Goal: Task Accomplishment & Management: Complete application form

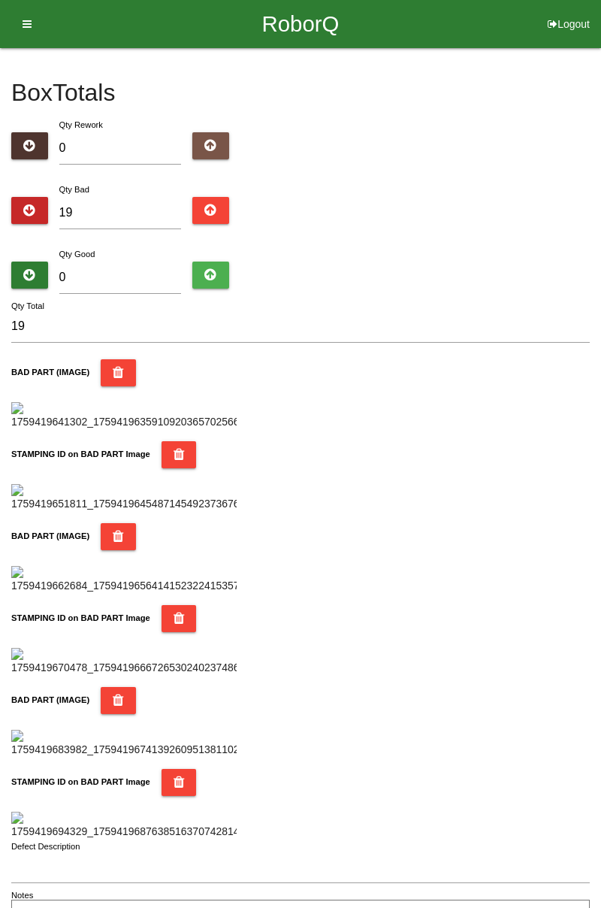
type input "7"
type input "26"
type input "74"
type input "93"
type input "7"
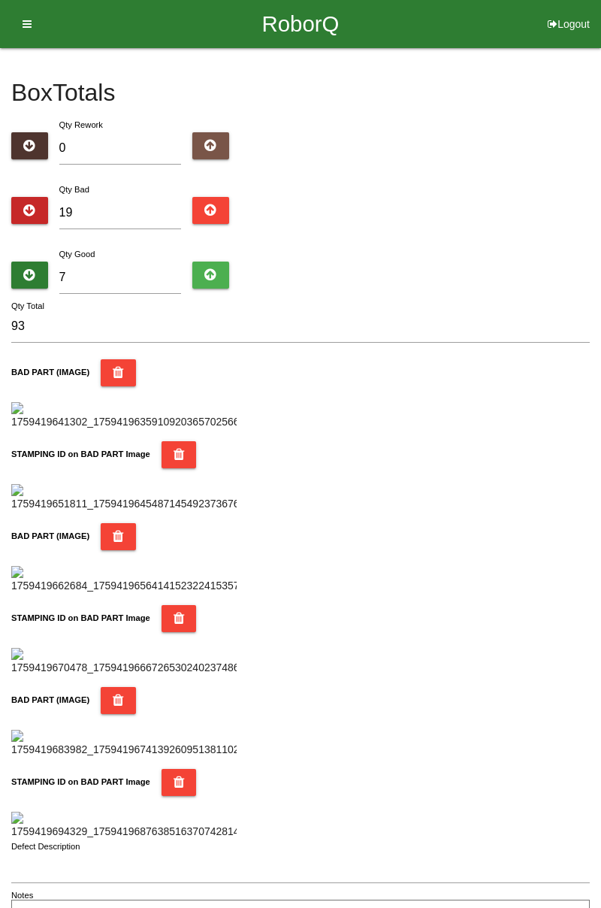
type input "26"
type input "0"
type input "19"
type input "6"
type input "25"
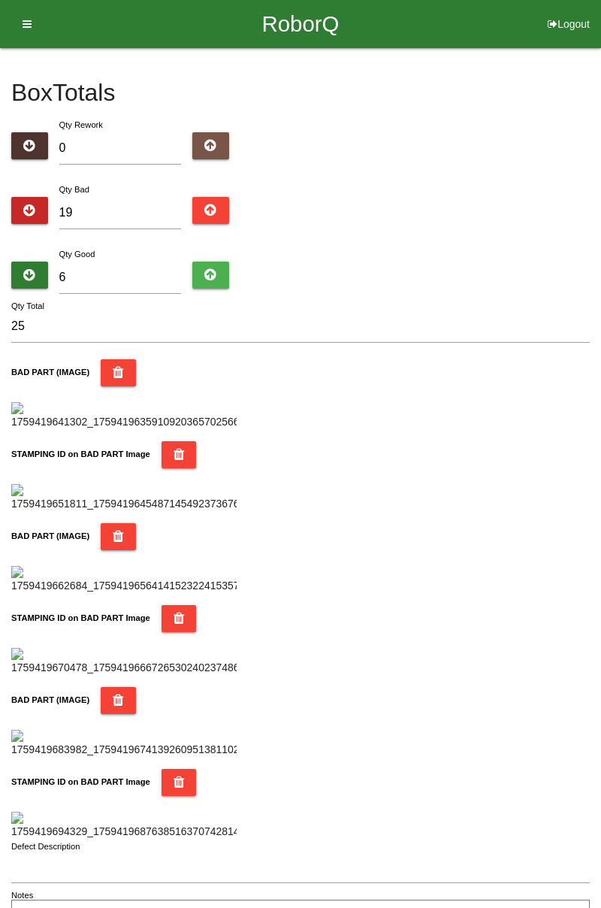
type input "65"
type input "84"
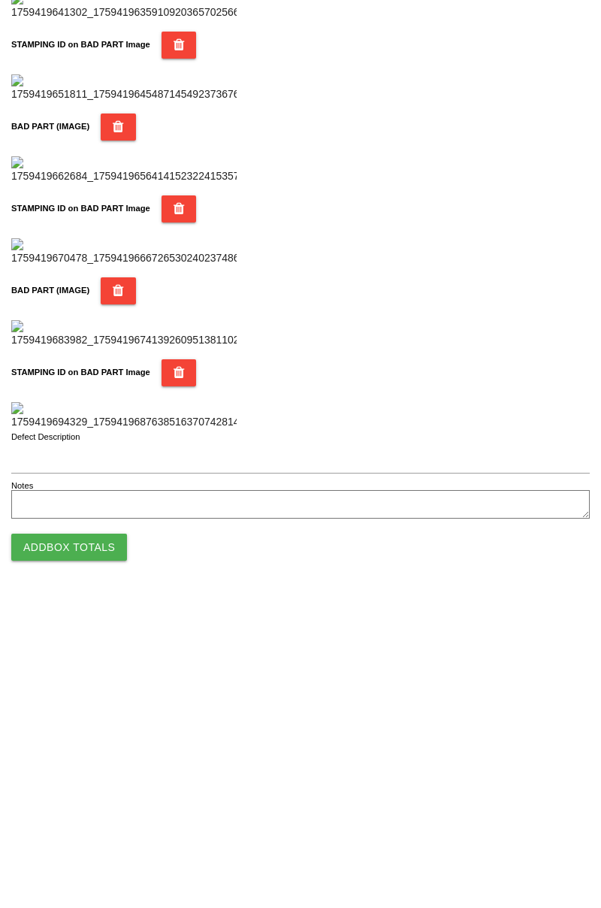
type input "65"
click at [84, 865] on button "Add Box Totals" at bounding box center [69, 857] width 116 height 27
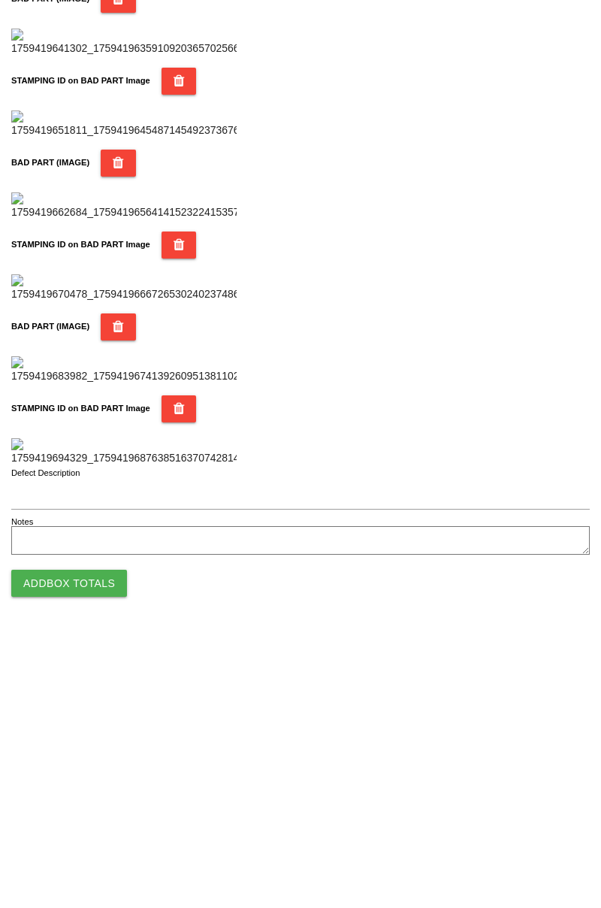
scroll to position [1317, 0]
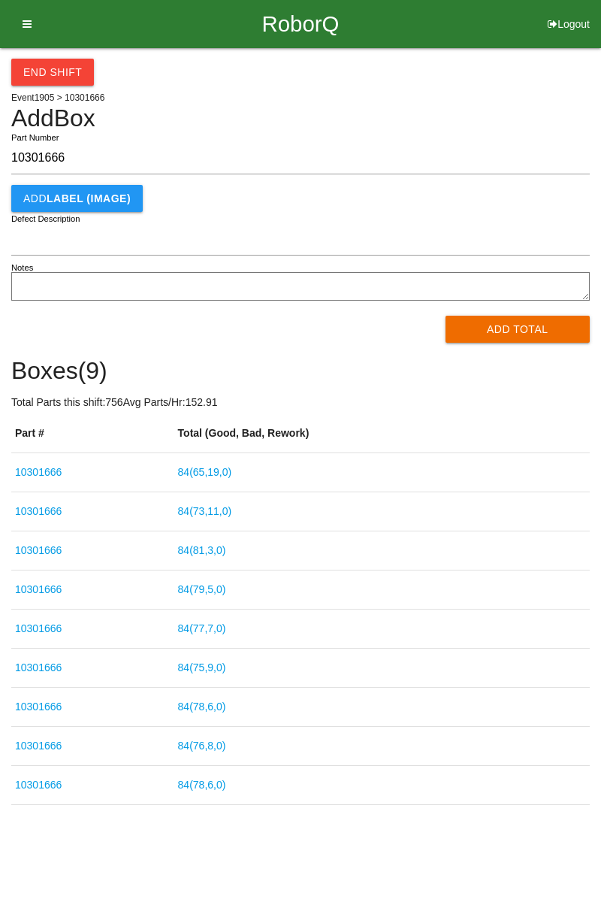
type input "10301666"
click at [535, 334] on button "Add Total" at bounding box center [518, 329] width 145 height 27
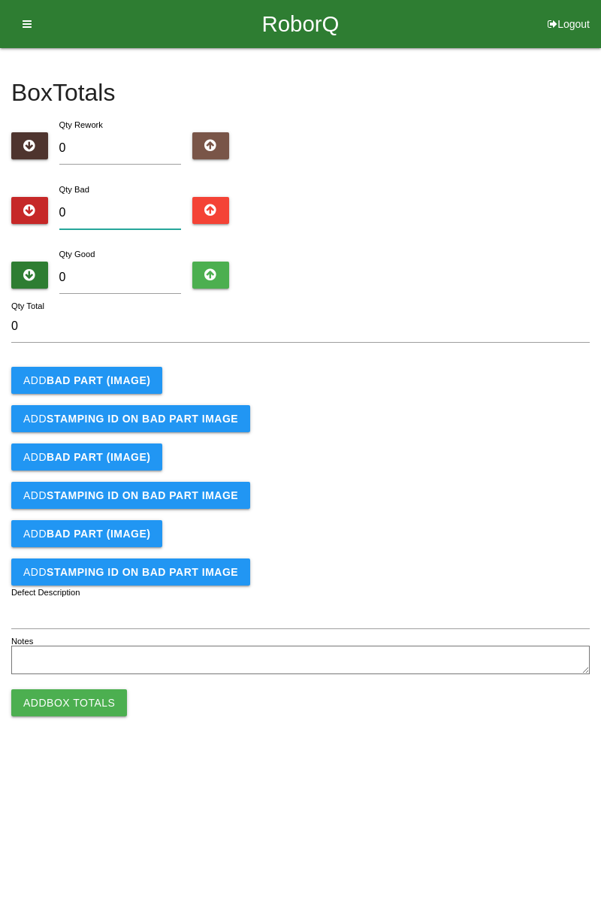
click at [150, 199] on input "0" at bounding box center [120, 213] width 123 height 32
type input "3"
click at [140, 373] on button "Add BAD PART (IMAGE)" at bounding box center [86, 380] width 151 height 27
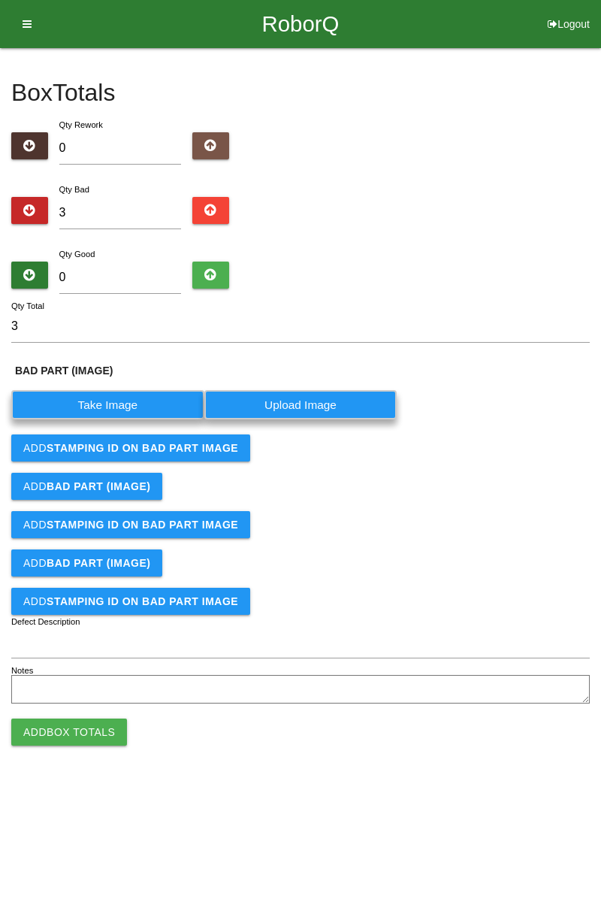
click at [132, 403] on label "Take Image" at bounding box center [107, 404] width 193 height 29
click at [0, 0] on \(IMAGE\) "Take Image" at bounding box center [0, 0] width 0 height 0
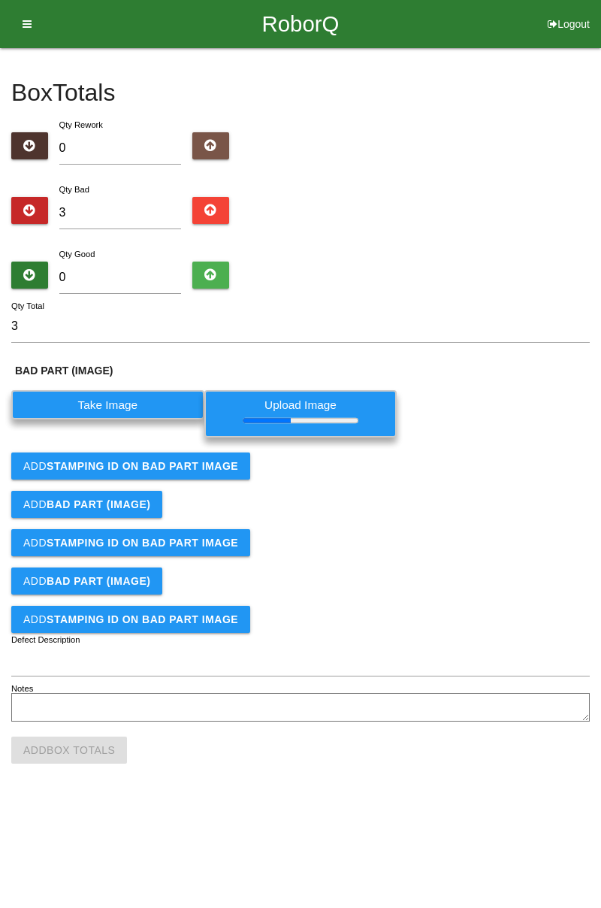
click at [213, 456] on button "Add STAMPING ID on BAD PART Image" at bounding box center [130, 466] width 239 height 27
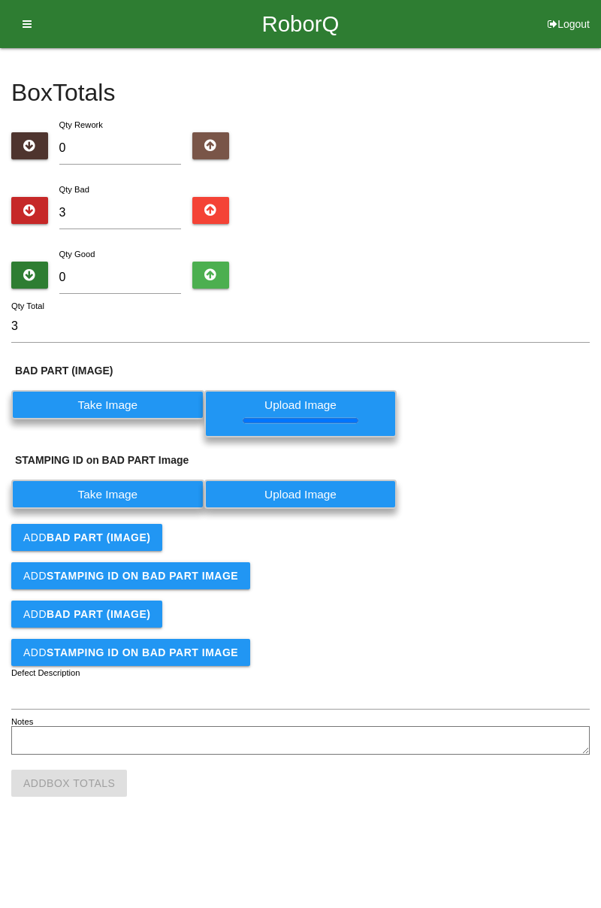
click at [156, 501] on label "Take Image" at bounding box center [107, 494] width 193 height 29
click at [0, 0] on PART "Take Image" at bounding box center [0, 0] width 0 height 0
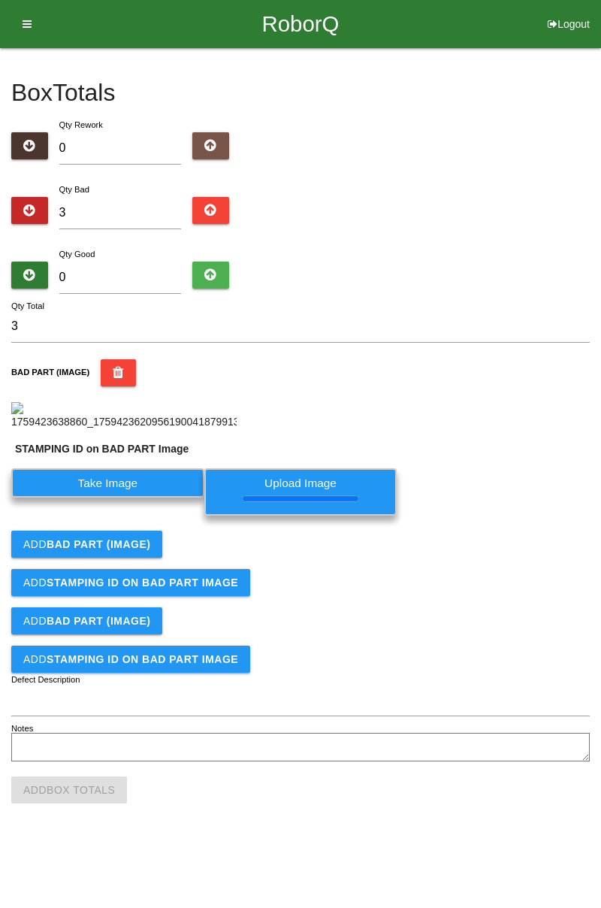
click at [147, 558] on button "Add BAD PART (IMAGE)" at bounding box center [86, 544] width 151 height 27
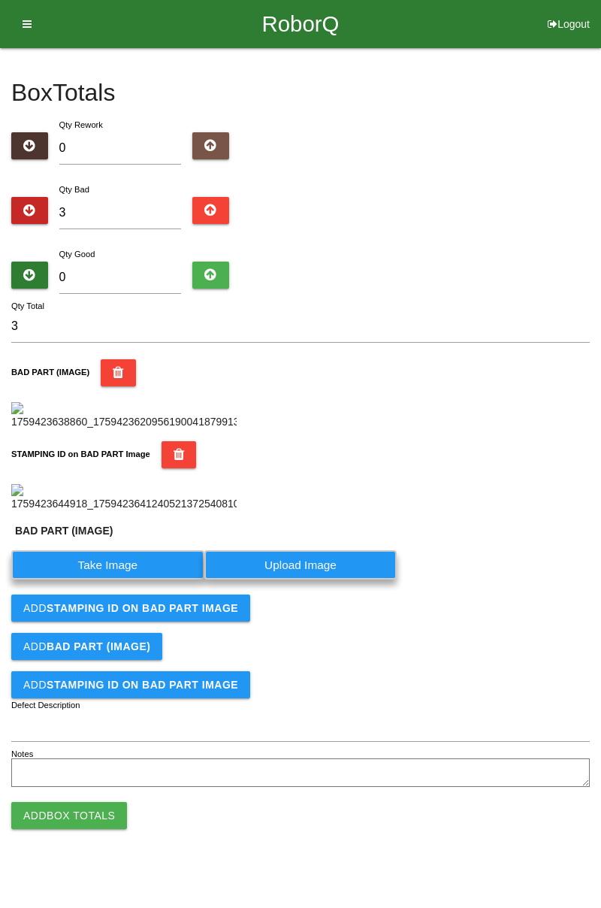
scroll to position [364, 0]
click at [135, 580] on label "Take Image" at bounding box center [107, 564] width 193 height 29
click at [0, 0] on \(IMAGE\) "Take Image" at bounding box center [0, 0] width 0 height 0
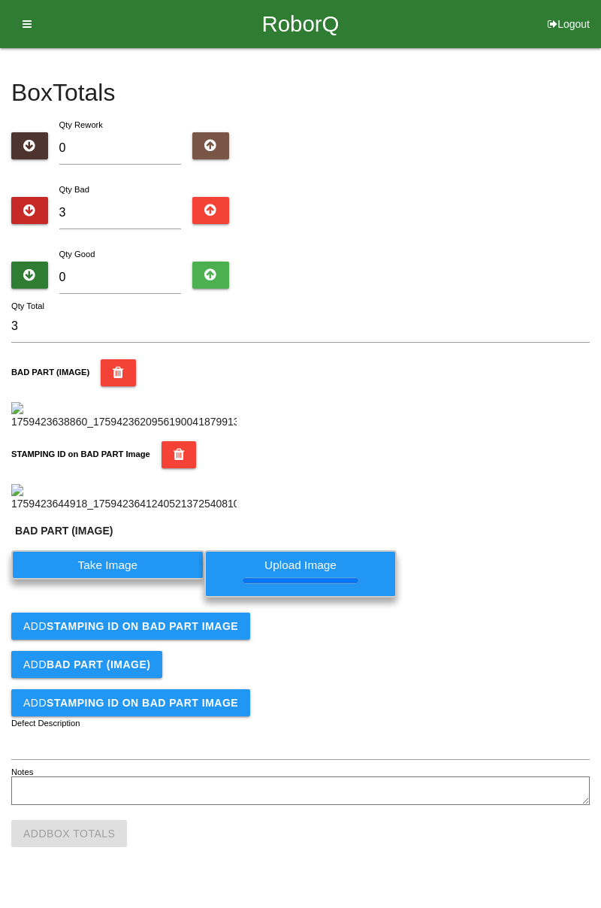
click at [212, 640] on button "Add STAMPING ID on BAD PART Image" at bounding box center [130, 626] width 239 height 27
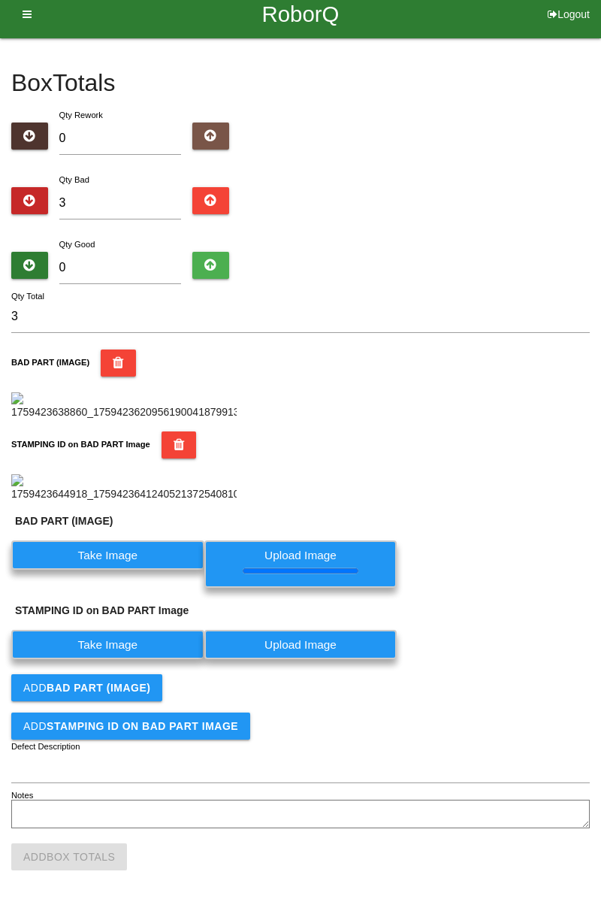
click at [159, 701] on form "3 Qty Total BAD PART (IMAGE) STAMPING ID on BAD PART Image BAD PART (IMAGE) Tak…" at bounding box center [300, 567] width 579 height 532
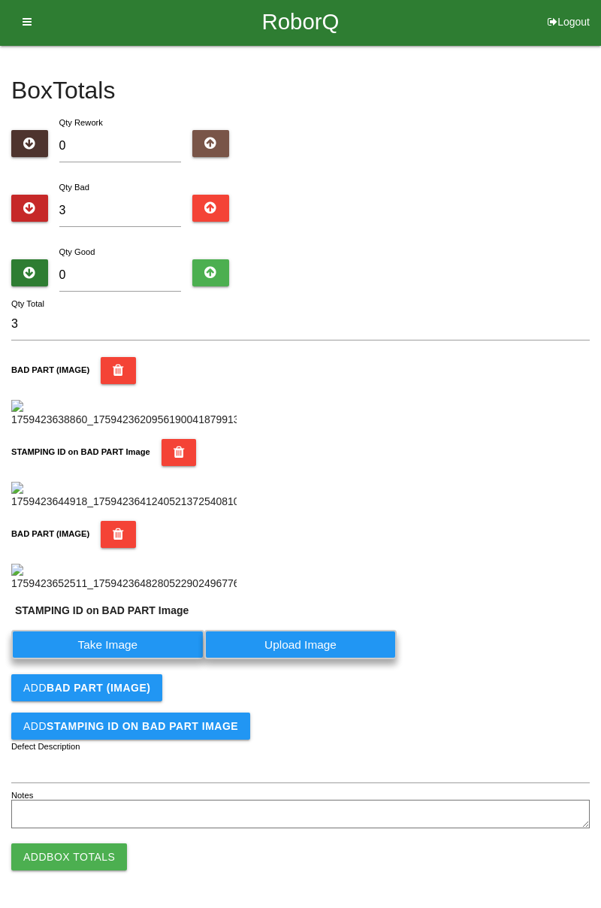
scroll to position [611, 0]
click at [127, 633] on label "Take Image" at bounding box center [107, 644] width 193 height 29
click at [0, 0] on PART "Take Image" at bounding box center [0, 0] width 0 height 0
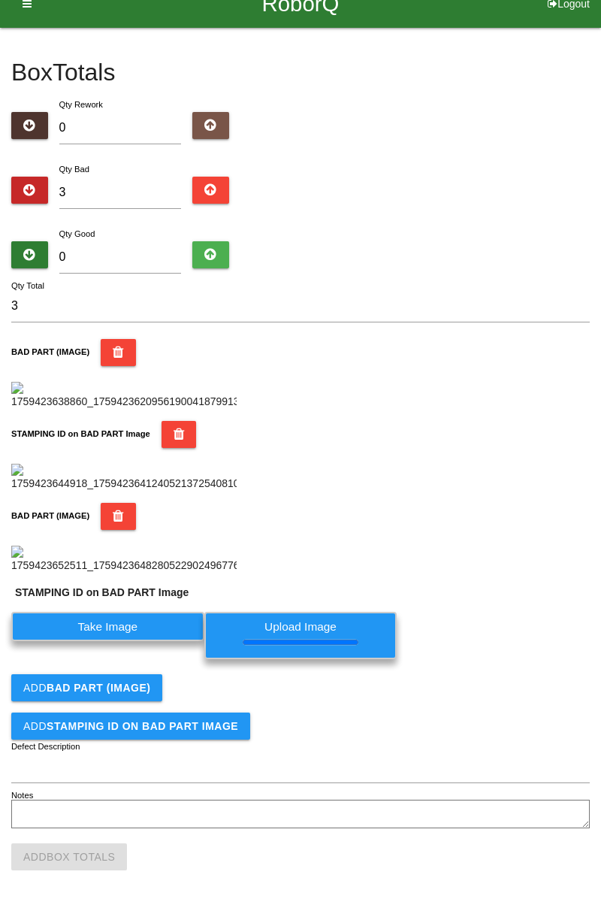
click at [126, 694] on b "BAD PART (IMAGE)" at bounding box center [99, 688] width 104 height 12
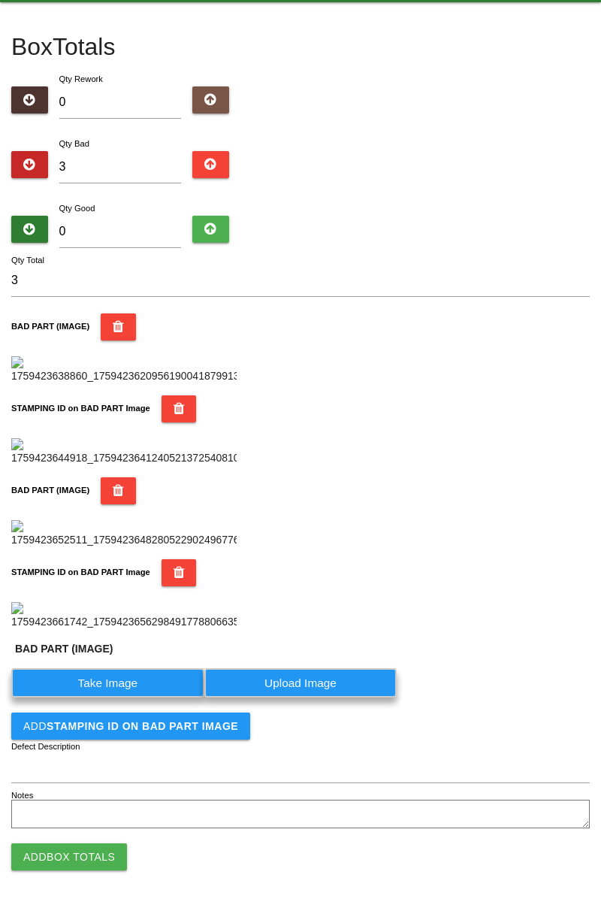
click at [129, 630] on img at bounding box center [124, 616] width 226 height 28
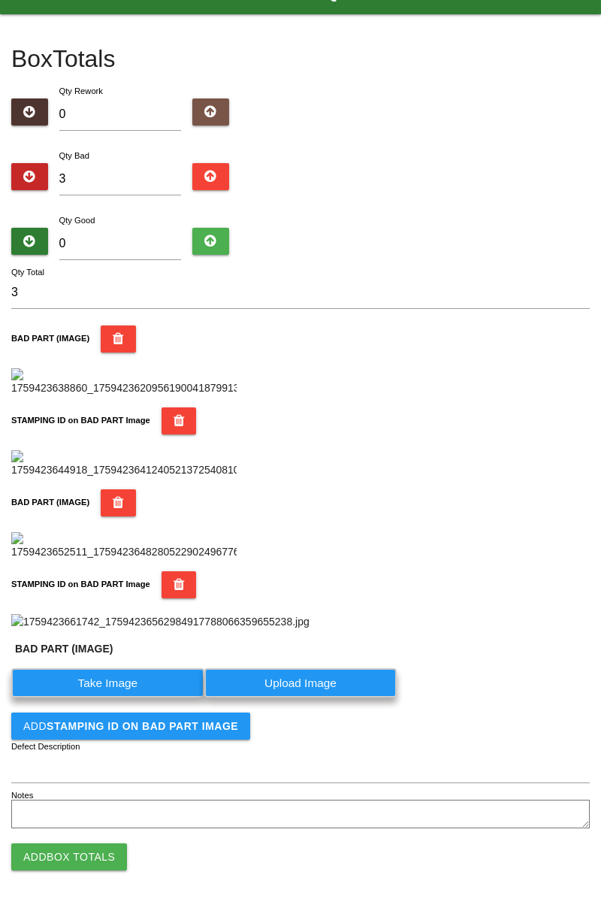
click at [310, 614] on img at bounding box center [160, 622] width 298 height 16
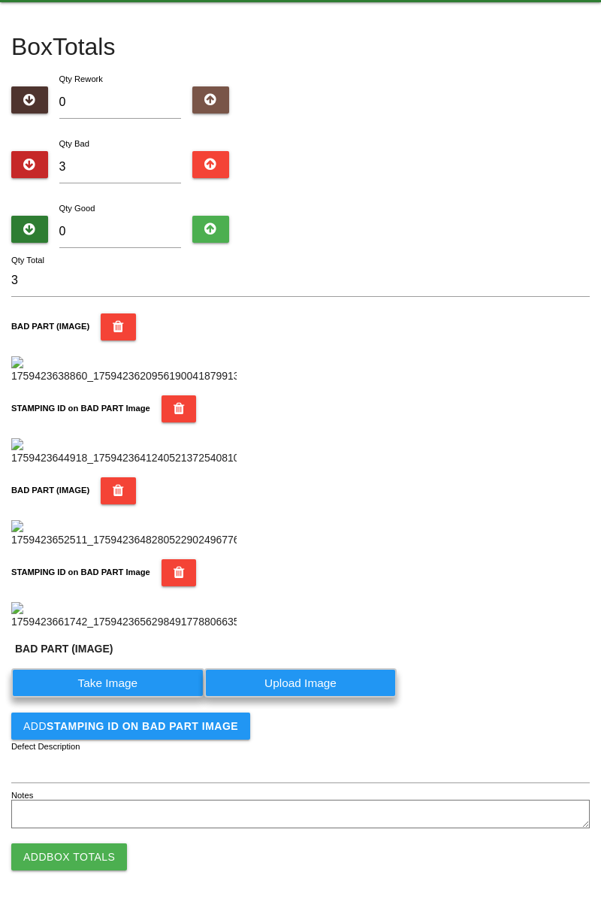
click at [136, 680] on label "Take Image" at bounding box center [107, 682] width 193 height 29
click at [0, 0] on \(IMAGE\) "Take Image" at bounding box center [0, 0] width 0 height 0
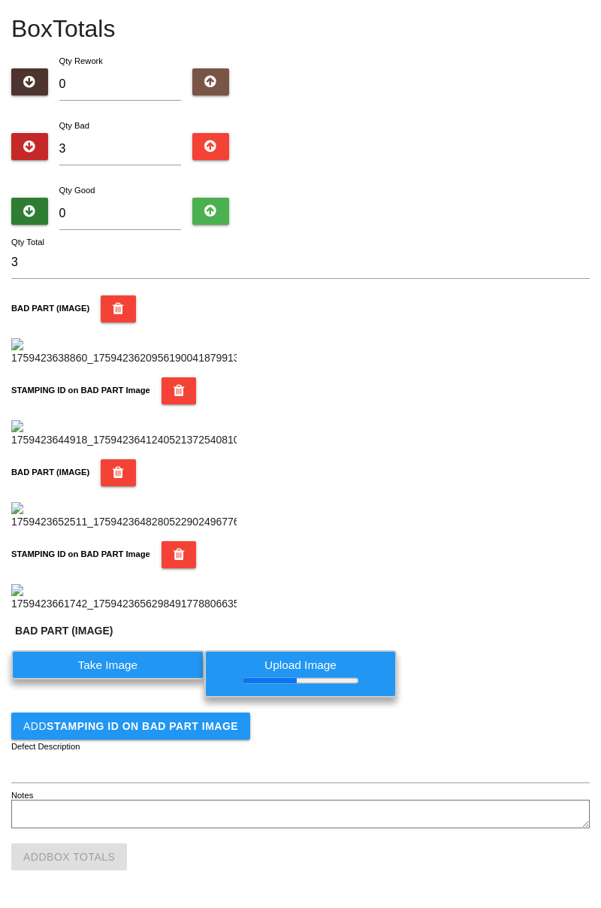
scroll to position [875, 0]
click at [225, 733] on button "Add STAMPING ID on BAD PART Image" at bounding box center [130, 726] width 239 height 27
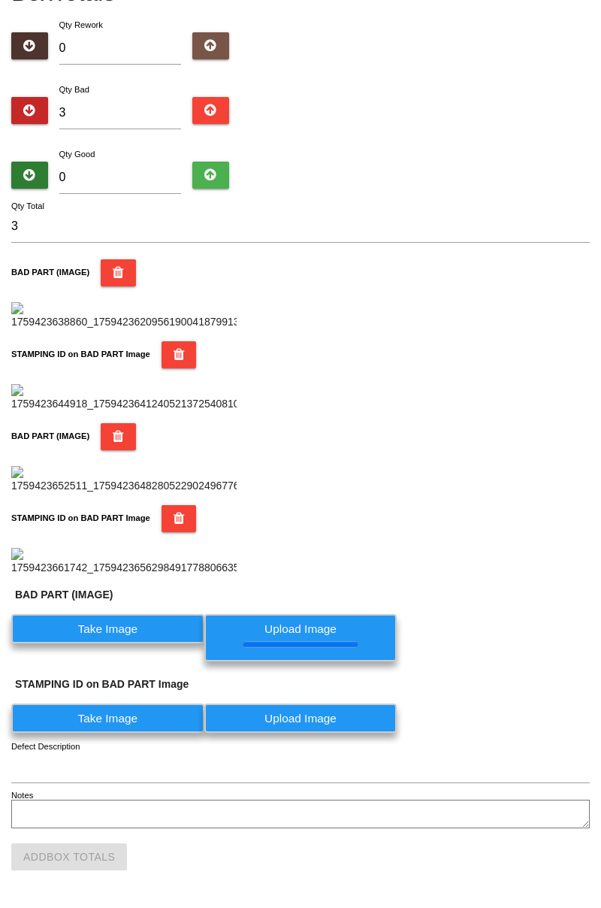
click at [168, 733] on label "Take Image" at bounding box center [107, 718] width 193 height 29
click at [0, 0] on PART "Take Image" at bounding box center [0, 0] width 0 height 0
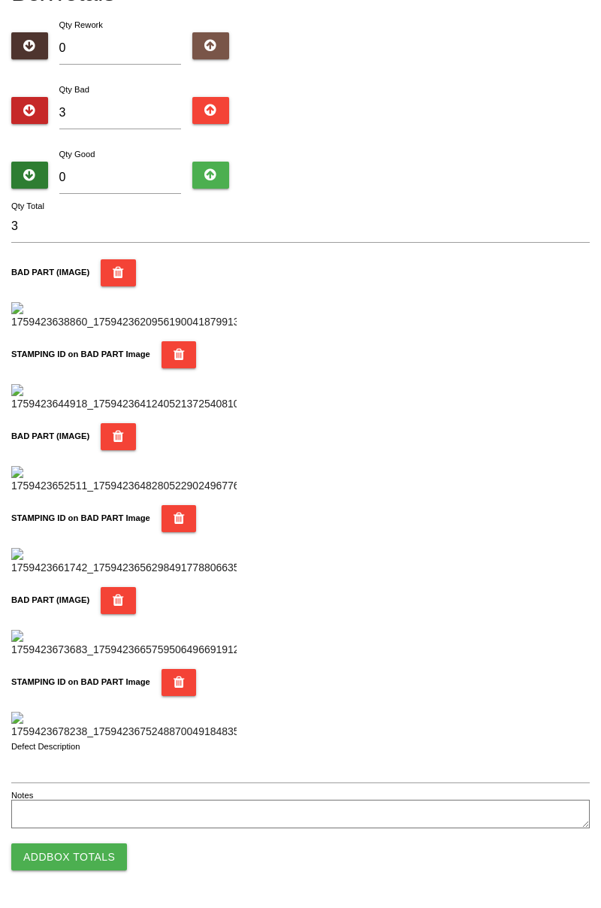
scroll to position [0, 0]
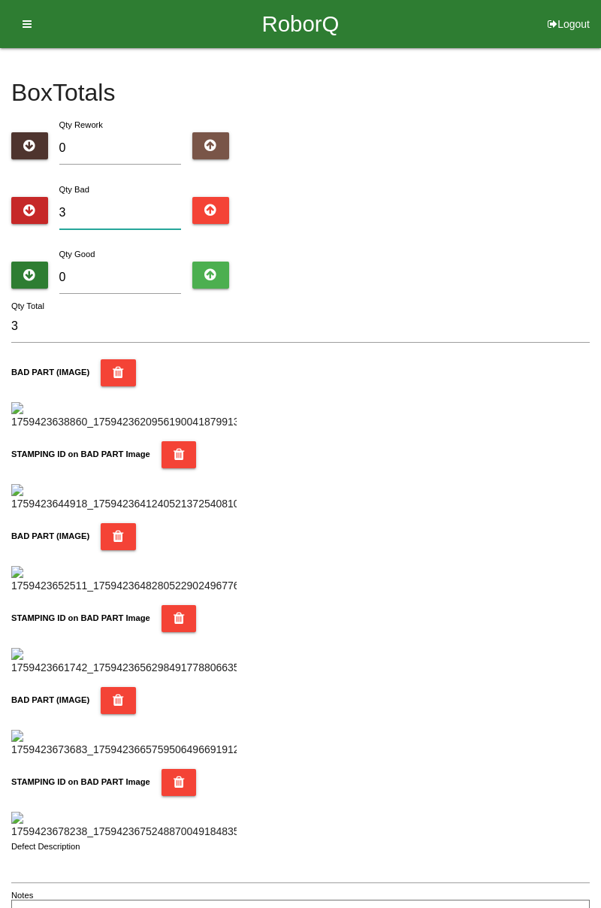
click at [152, 198] on input "3" at bounding box center [120, 213] width 123 height 32
click at [601, 181] on div "Box Totals Translate Weight Weight unit: Rework Weight Bad Weight Good Weight 0…" at bounding box center [300, 490] width 601 height 885
click at [136, 214] on input "3" at bounding box center [120, 213] width 123 height 32
type input "0"
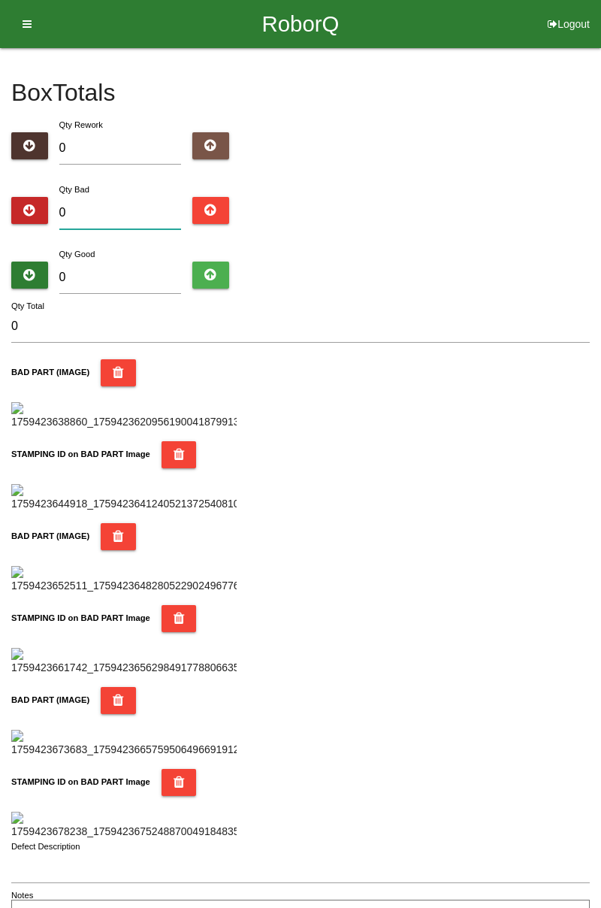
type input "6"
type input "0"
type input "8"
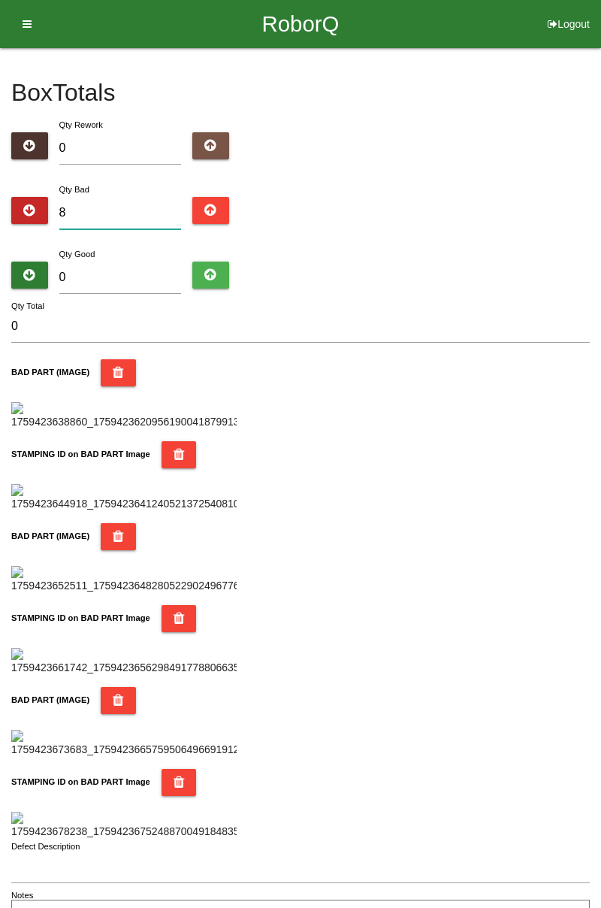
type input "8"
type input "0"
type input "1"
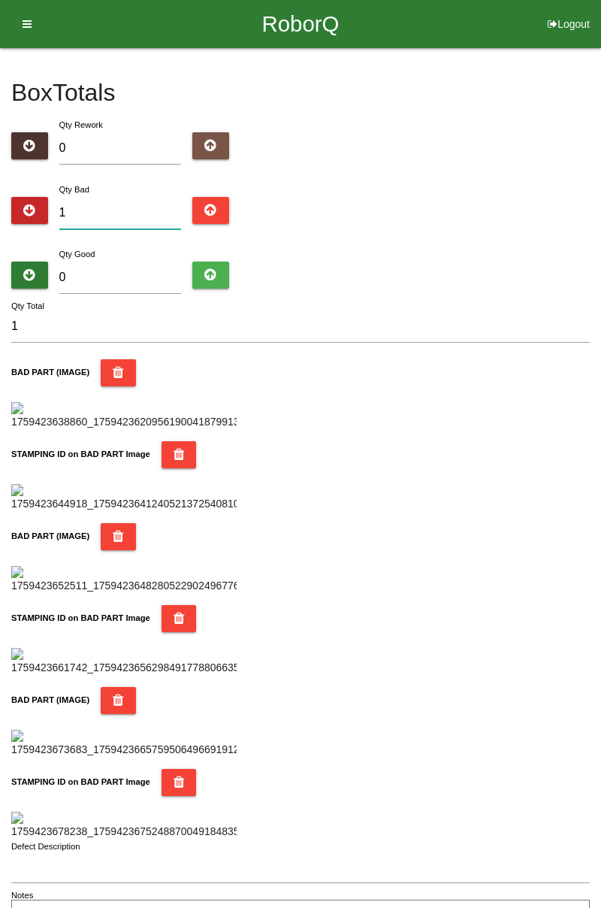
type input "12"
click at [145, 274] on input "0" at bounding box center [120, 278] width 123 height 32
type input "7"
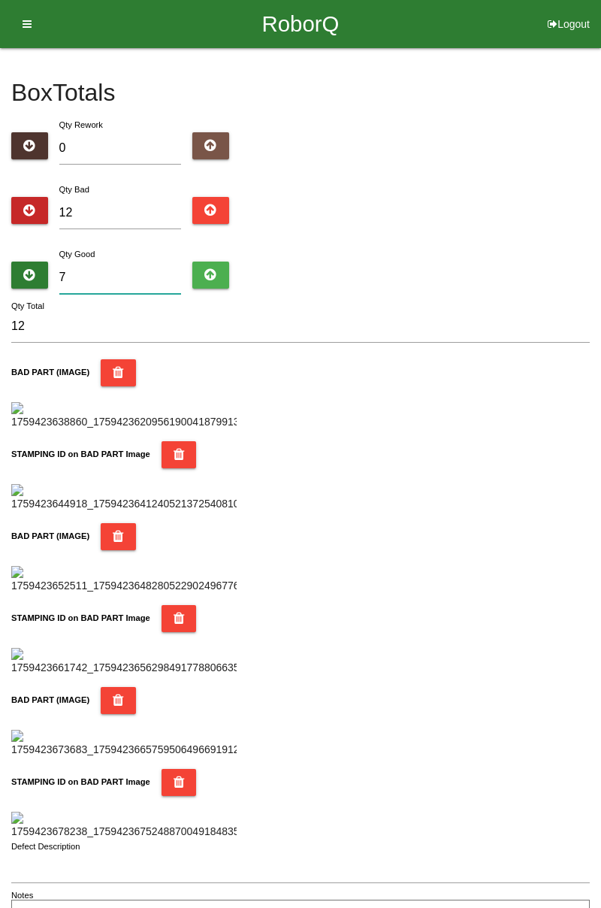
type input "19"
type input "72"
type input "84"
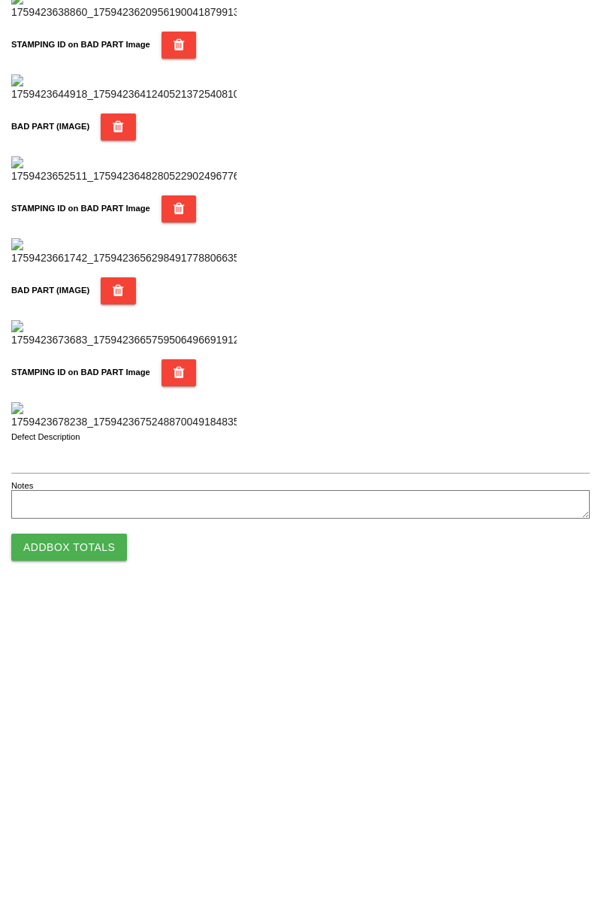
type input "72"
click at [102, 863] on button "Add Box Totals" at bounding box center [69, 857] width 116 height 27
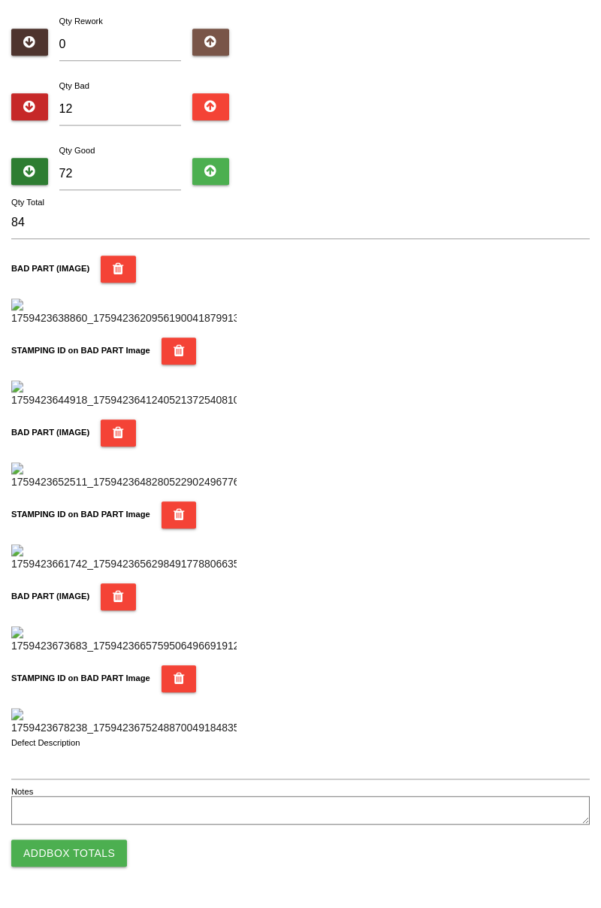
scroll to position [1317, 0]
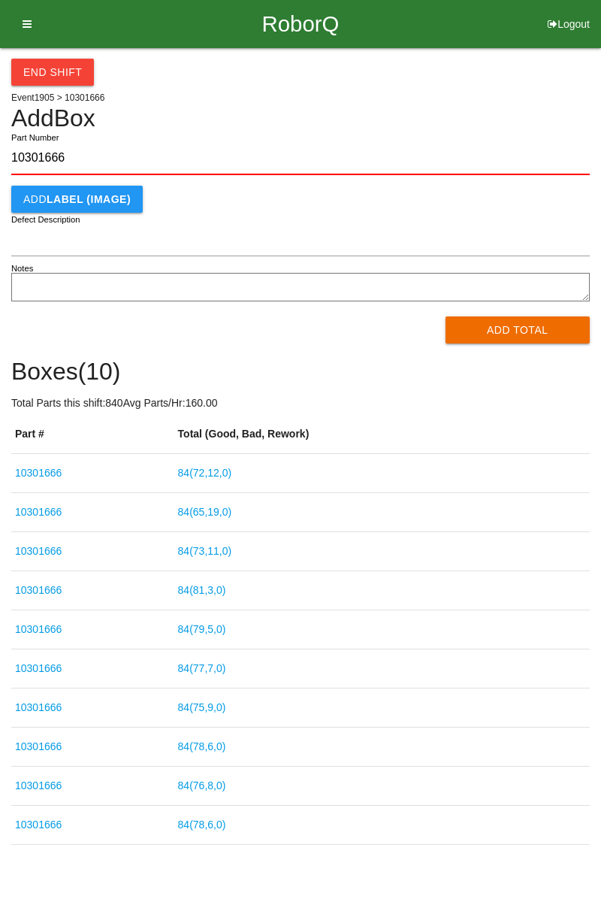
type input "10301666"
click at [512, 337] on button "Add Total" at bounding box center [518, 330] width 145 height 27
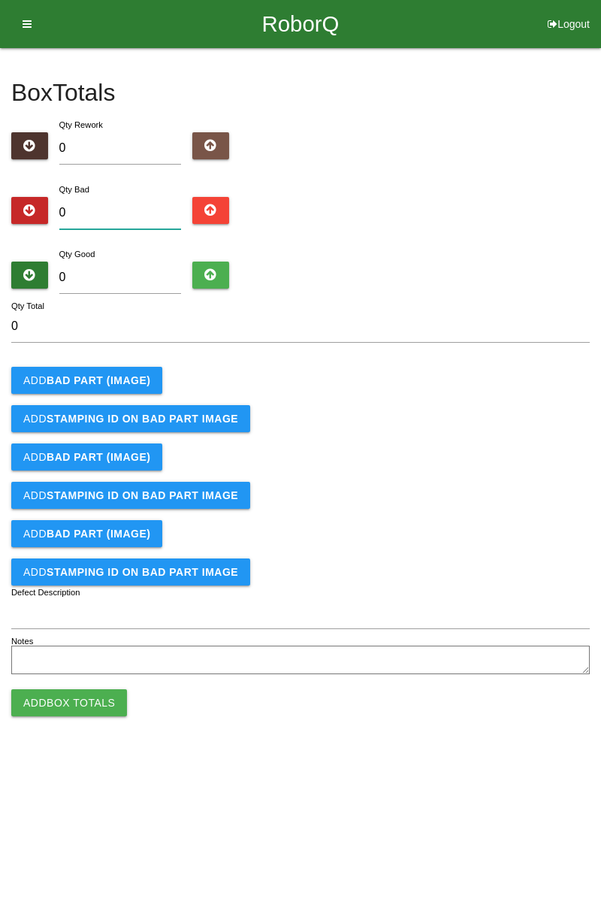
click at [130, 205] on input "0" at bounding box center [120, 213] width 123 height 32
type input "3"
click at [143, 377] on b "BAD PART (IMAGE)" at bounding box center [99, 380] width 104 height 12
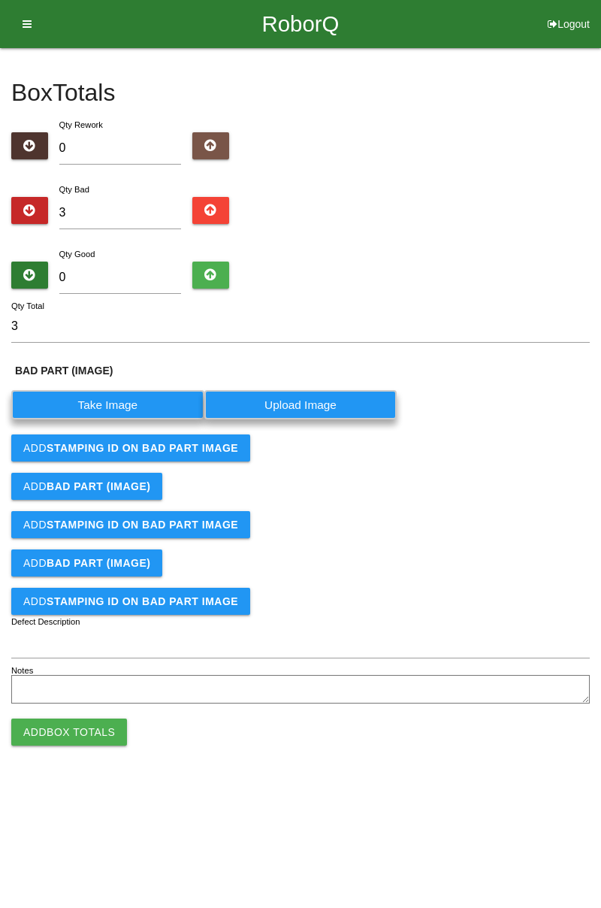
click at [141, 399] on label "Take Image" at bounding box center [107, 404] width 193 height 29
click at [0, 0] on \(IMAGE\) "Take Image" at bounding box center [0, 0] width 0 height 0
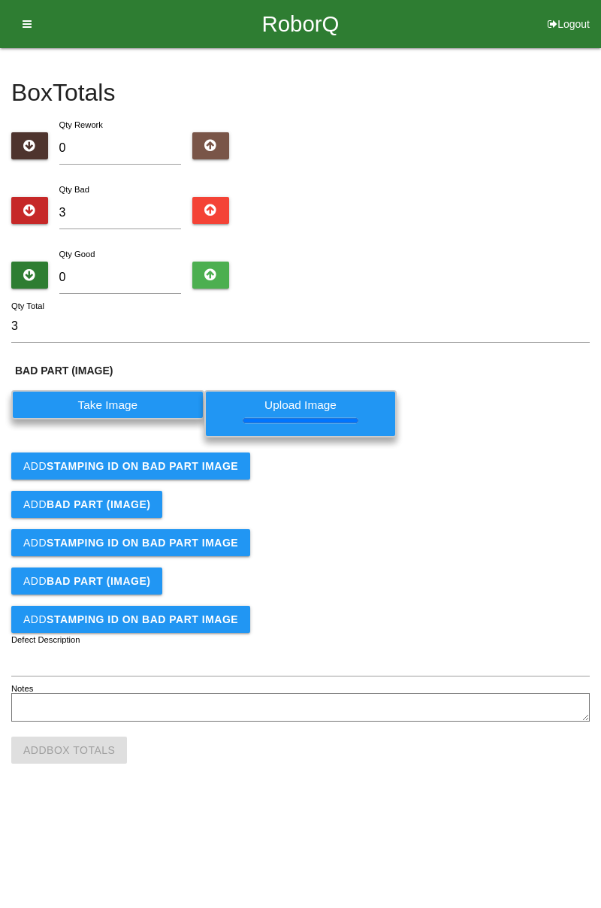
click at [212, 472] on button "Add STAMPING ID on BAD PART Image" at bounding box center [130, 466] width 239 height 27
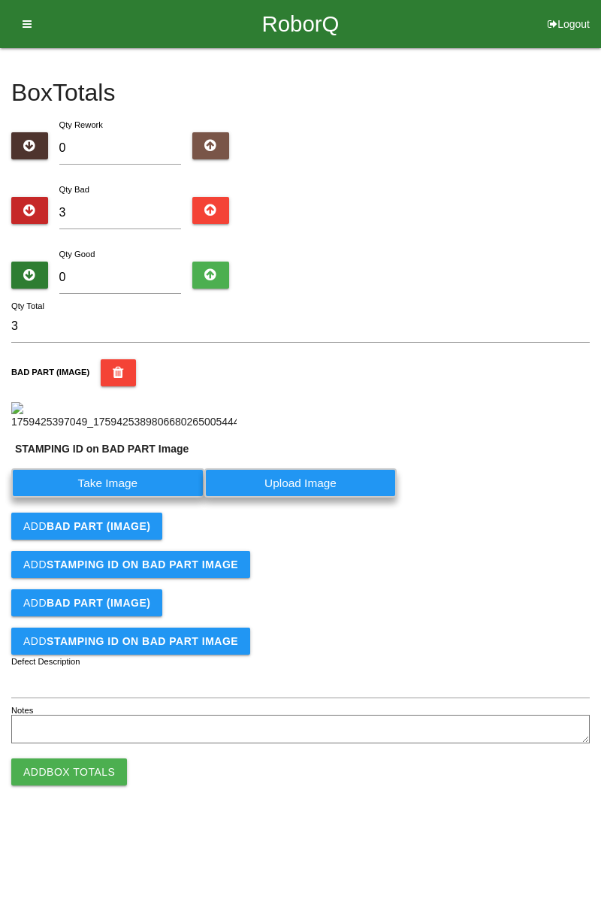
click at [146, 498] on label "Take Image" at bounding box center [107, 482] width 193 height 29
click at [0, 0] on PART "Take Image" at bounding box center [0, 0] width 0 height 0
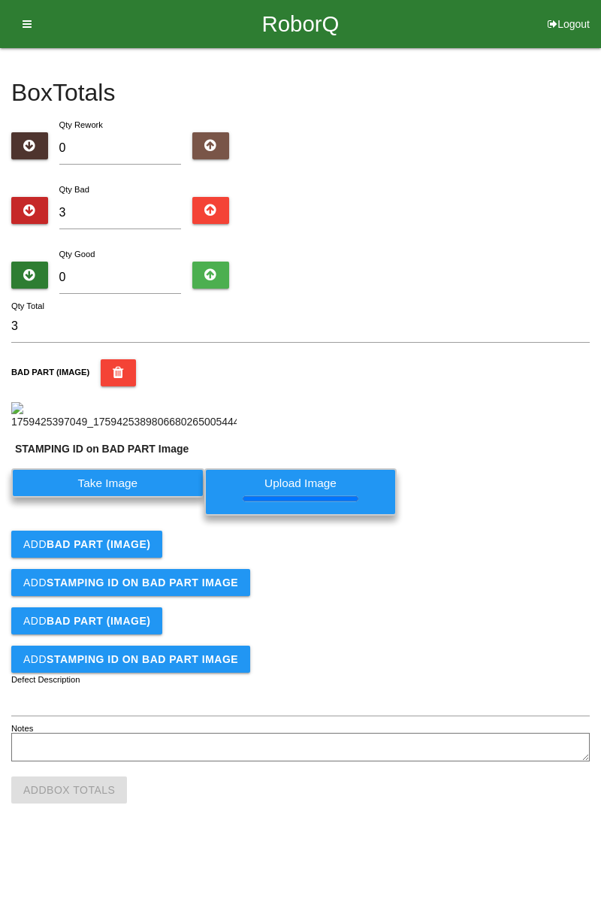
click at [126, 550] on b "BAD PART (IMAGE)" at bounding box center [99, 544] width 104 height 12
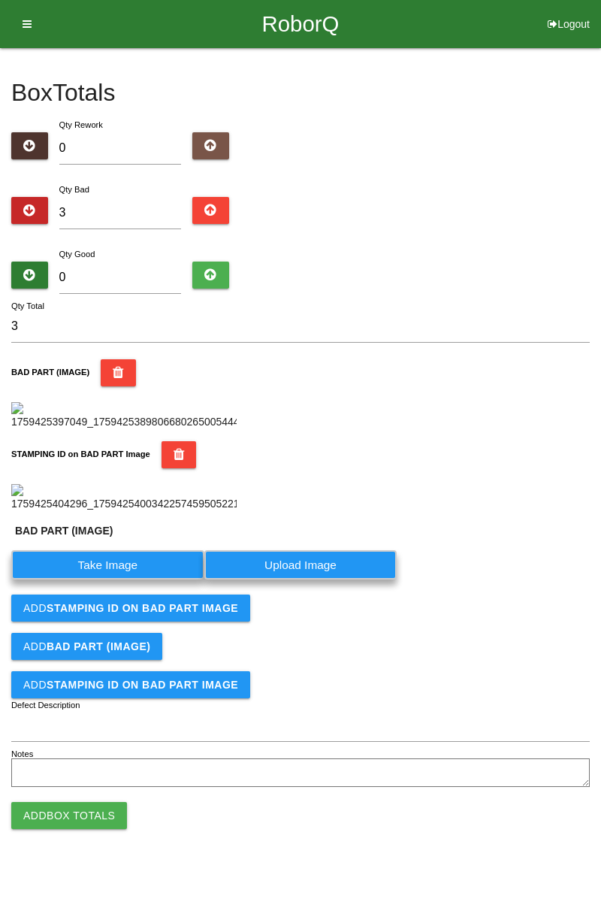
scroll to position [364, 0]
click at [135, 580] on label "Take Image" at bounding box center [107, 564] width 193 height 29
click at [0, 0] on \(IMAGE\) "Take Image" at bounding box center [0, 0] width 0 height 0
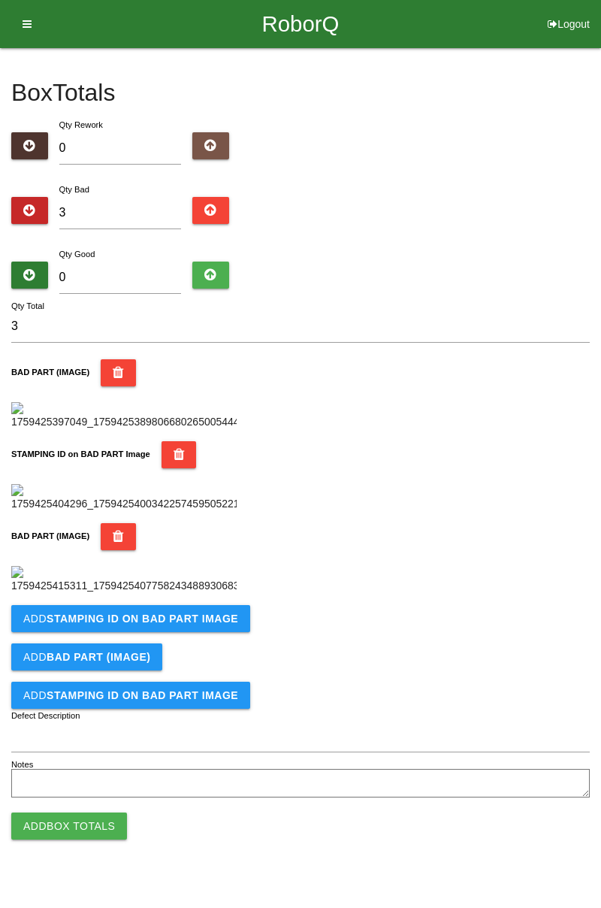
scroll to position [577, 0]
click at [168, 632] on button "Add STAMPING ID on BAD PART Image" at bounding box center [130, 618] width 239 height 27
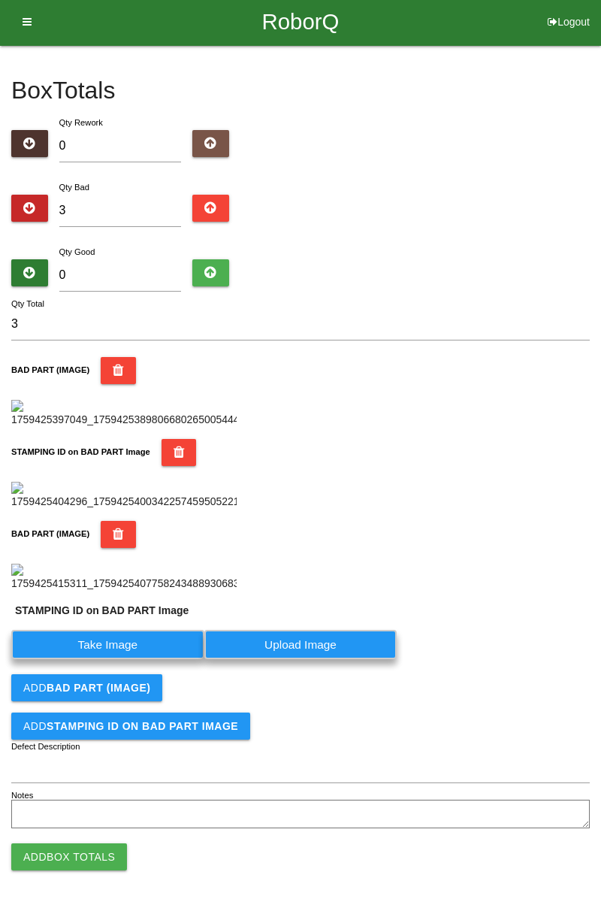
click at [140, 659] on label "Take Image" at bounding box center [107, 644] width 193 height 29
click at [0, 0] on PART "Take Image" at bounding box center [0, 0] width 0 height 0
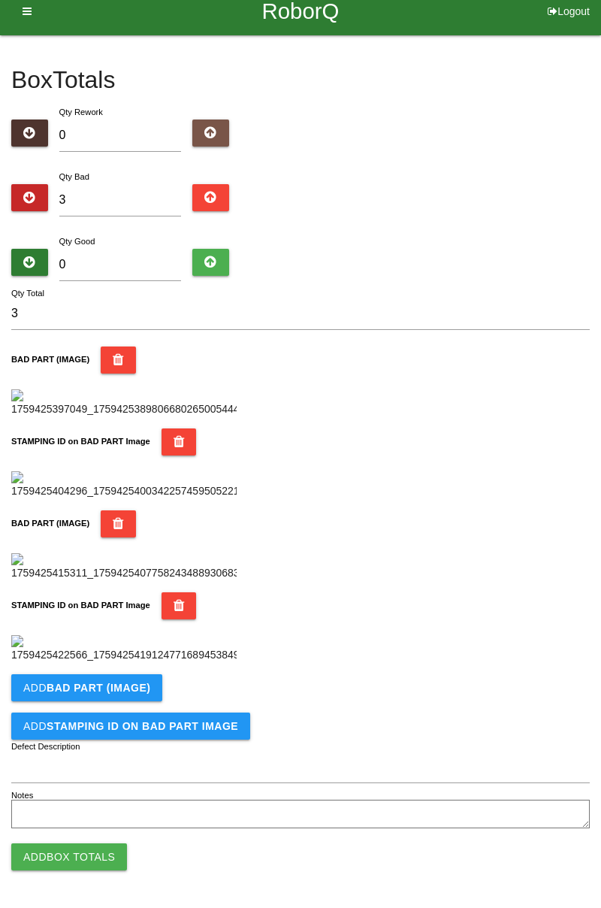
scroll to position [824, 0]
click at [146, 694] on button "Add BAD PART (IMAGE)" at bounding box center [86, 687] width 151 height 27
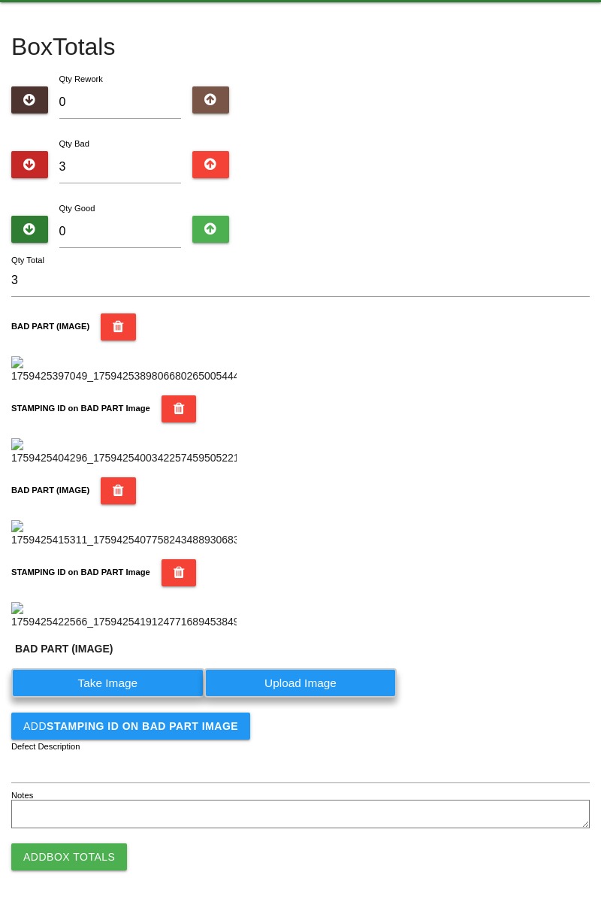
click at [136, 698] on label "Take Image" at bounding box center [107, 682] width 193 height 29
click at [0, 0] on \(IMAGE\) "Take Image" at bounding box center [0, 0] width 0 height 0
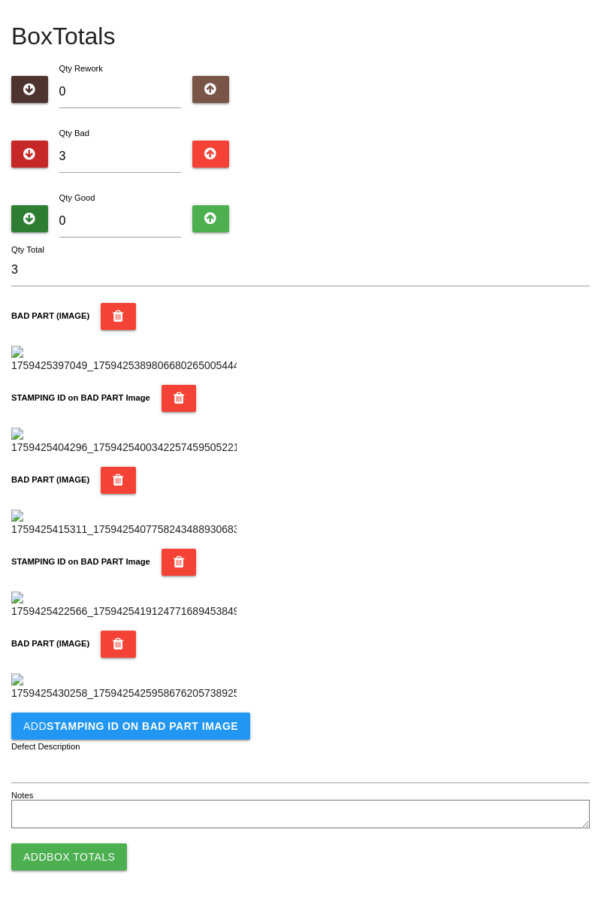
scroll to position [1071, 0]
click at [213, 738] on button "Add STAMPING ID on BAD PART Image" at bounding box center [130, 726] width 239 height 27
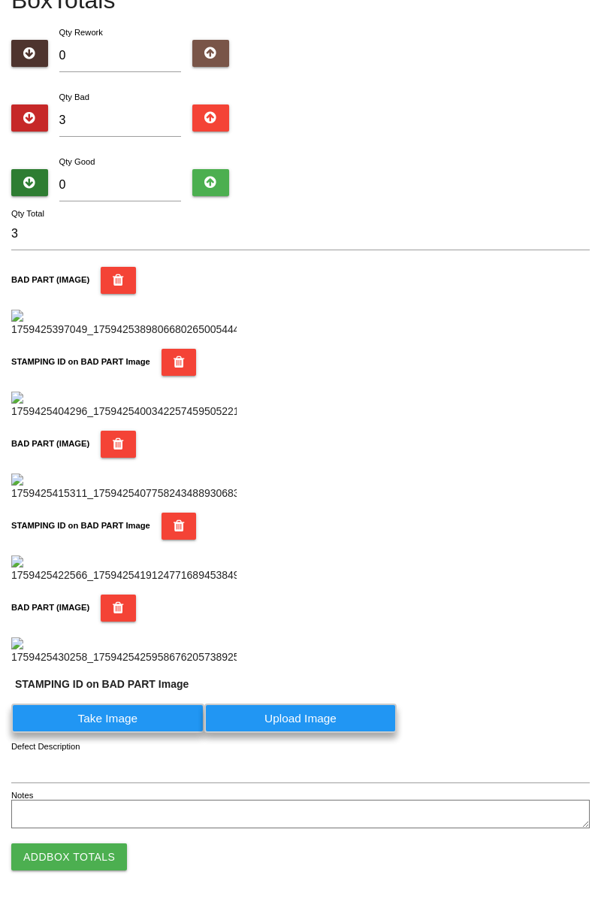
click at [141, 733] on label "Take Image" at bounding box center [107, 718] width 193 height 29
click at [0, 0] on PART "Take Image" at bounding box center [0, 0] width 0 height 0
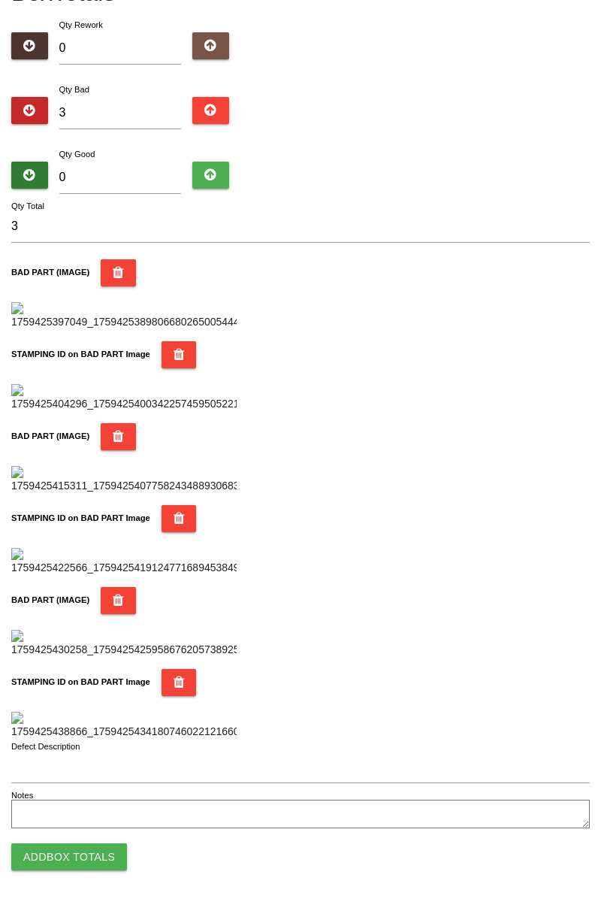
scroll to position [0, 0]
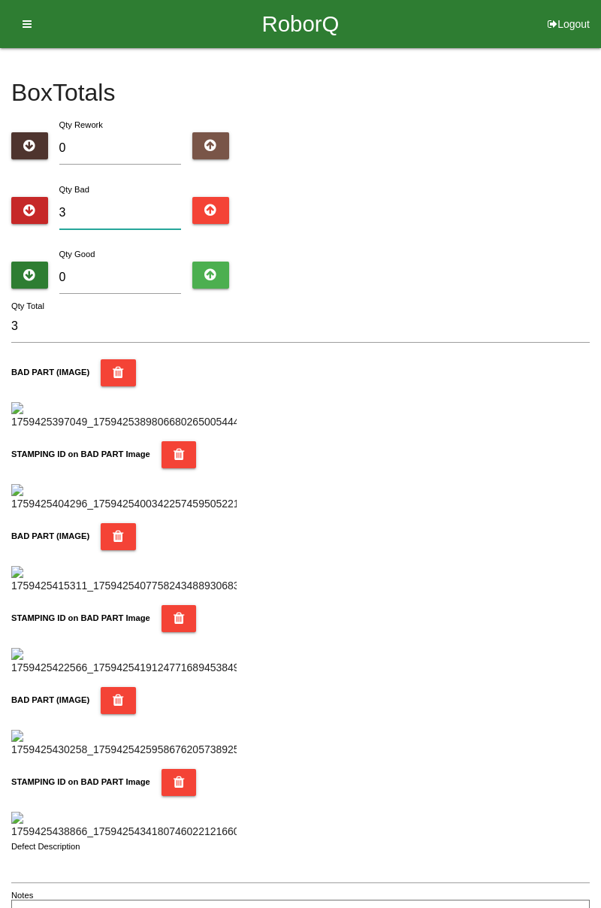
click at [147, 205] on input "3" at bounding box center [120, 213] width 123 height 32
type input "0"
type input "9"
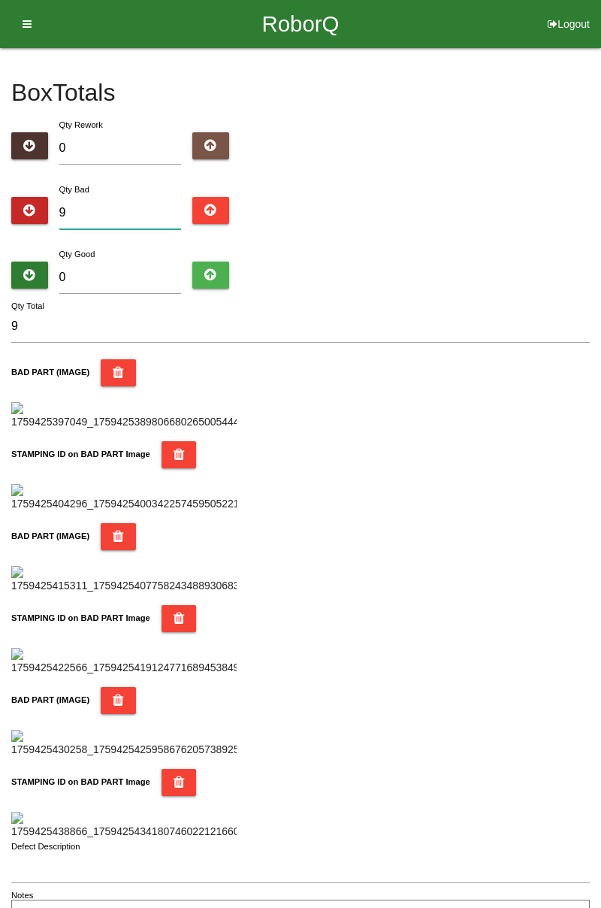
click at [125, 208] on input "9" at bounding box center [120, 213] width 123 height 32
type input "0"
type input "1"
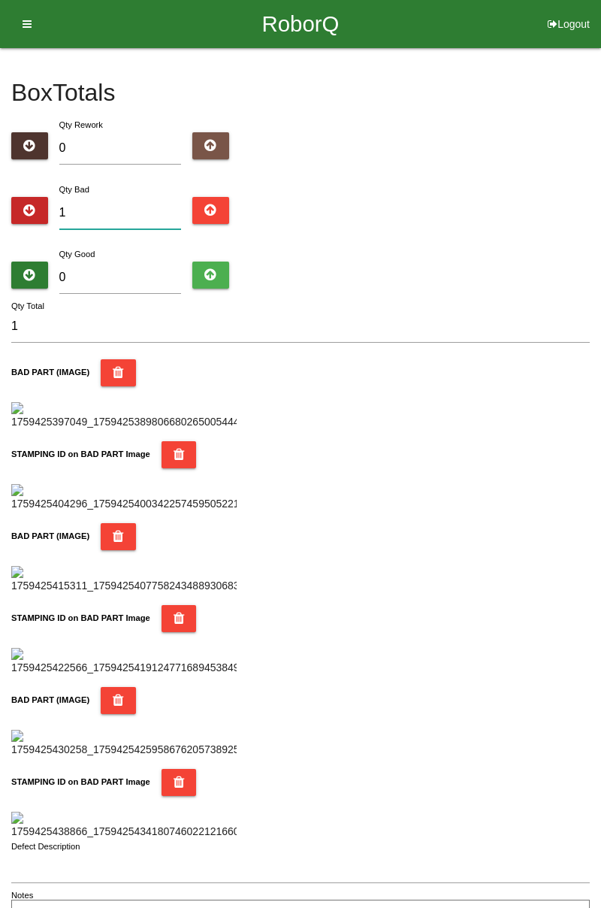
type input "13"
click at [595, 130] on div "Box Totals Translate Weight Weight unit: Rework Weight Bad Weight Good Weight 0…" at bounding box center [300, 490] width 601 height 885
click at [592, 574] on div "Box Totals Translate Weight Weight unit: Rework Weight Bad Weight Good Weight 0…" at bounding box center [300, 490] width 601 height 885
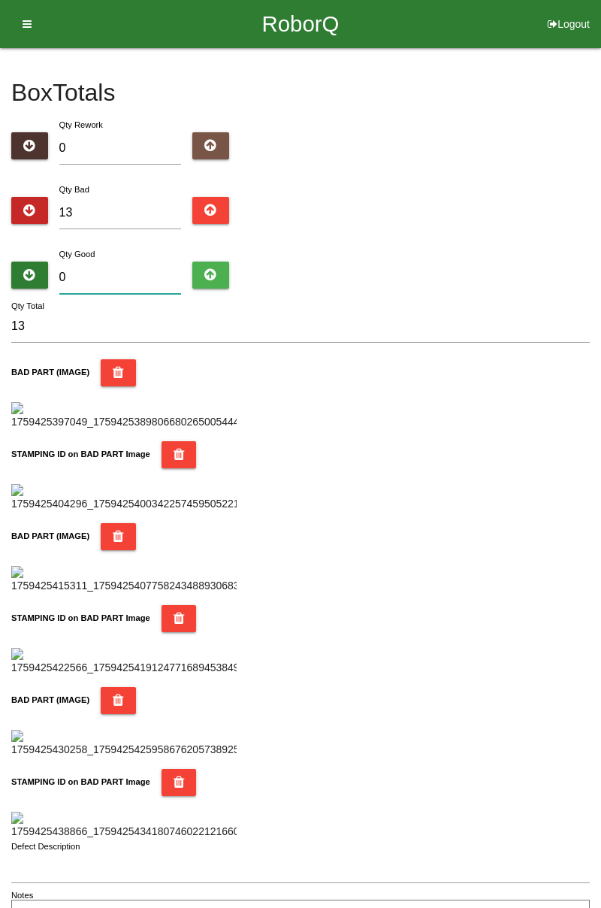
click at [126, 271] on input "0" at bounding box center [120, 278] width 123 height 32
type input "7"
type input "20"
type input "71"
type input "84"
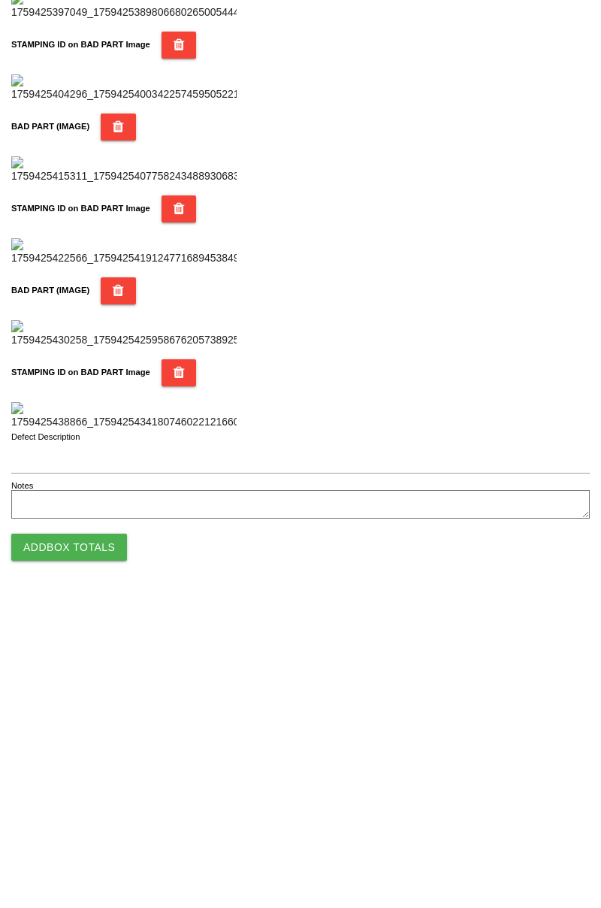
type input "71"
click at [98, 865] on button "Add Box Totals" at bounding box center [69, 857] width 116 height 27
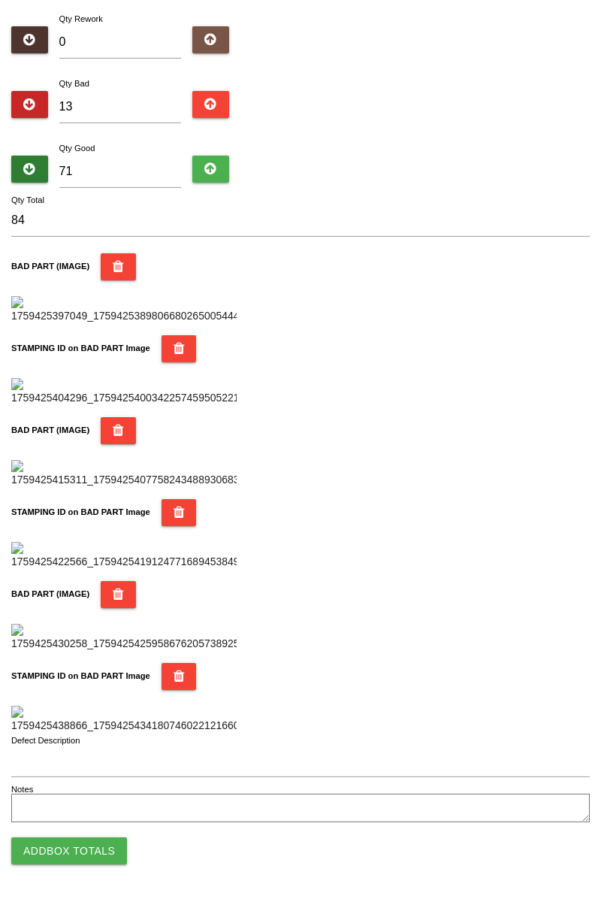
scroll to position [1317, 0]
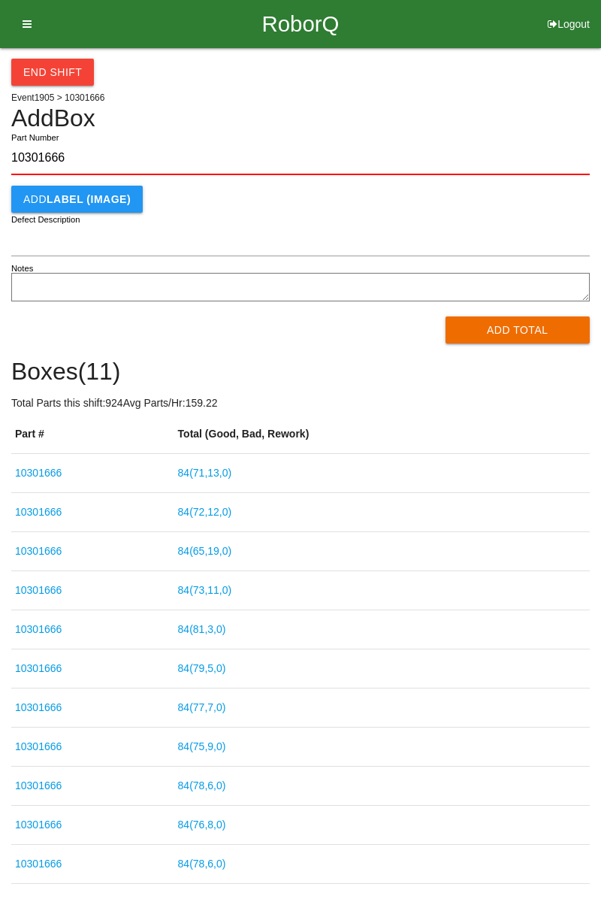
type input "10301666"
click at [508, 329] on button "Add Total" at bounding box center [518, 330] width 145 height 27
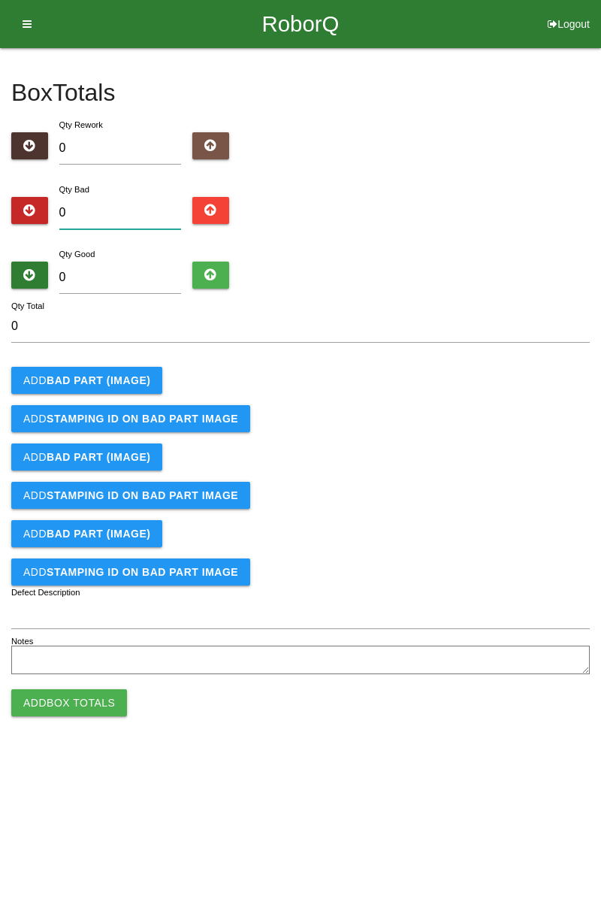
click at [125, 198] on input "0" at bounding box center [120, 213] width 123 height 32
type input "6"
type input "0"
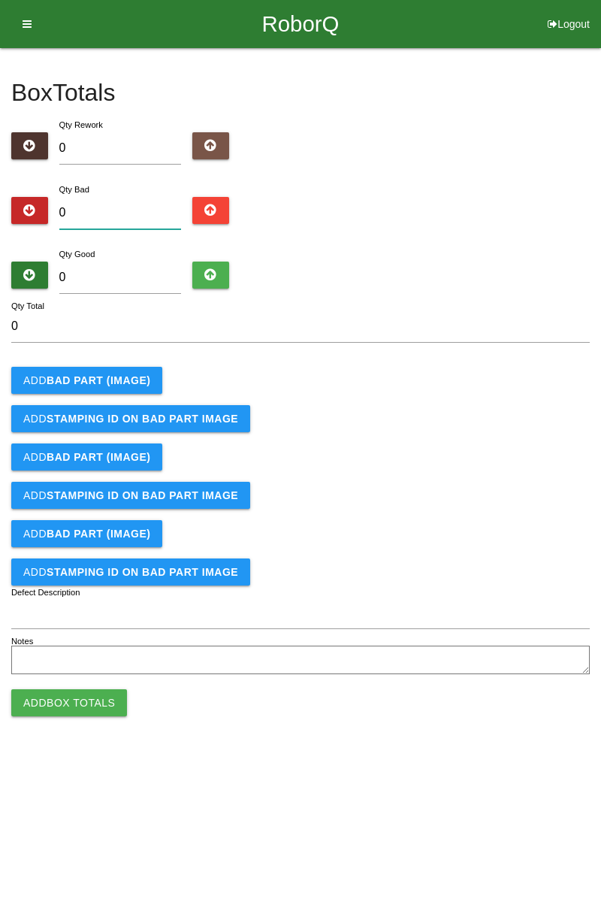
type input "8"
click at [110, 383] on b "BAD PART (IMAGE)" at bounding box center [99, 380] width 104 height 12
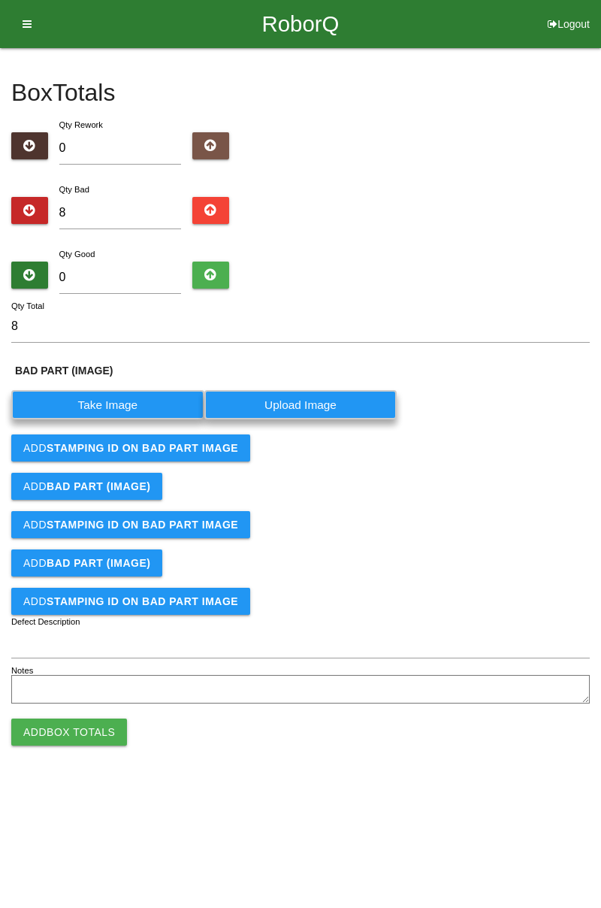
click at [111, 398] on label "Take Image" at bounding box center [107, 404] width 193 height 29
click at [0, 0] on \(IMAGE\) "Take Image" at bounding box center [0, 0] width 0 height 0
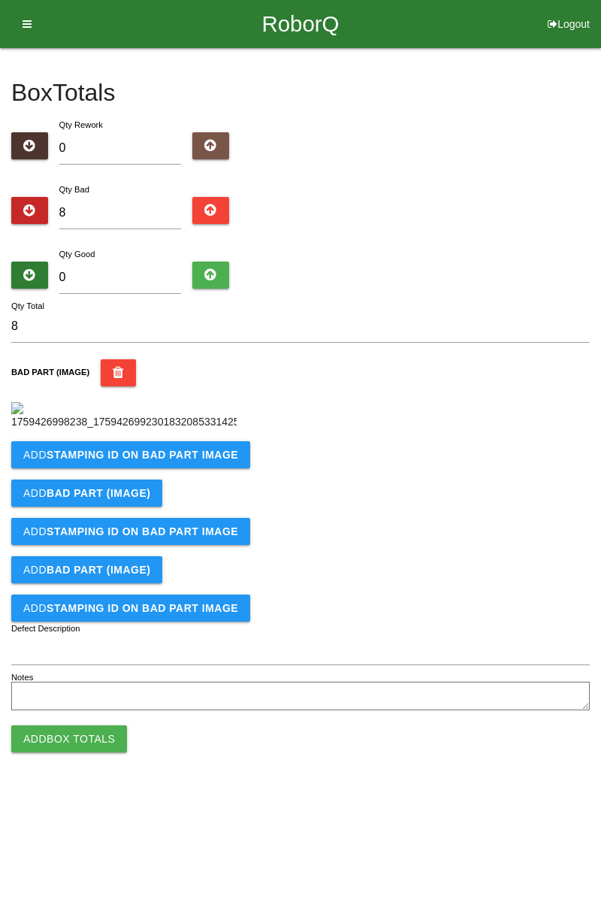
click at [189, 468] on button "Add STAMPING ID on BAD PART Image" at bounding box center [130, 454] width 239 height 27
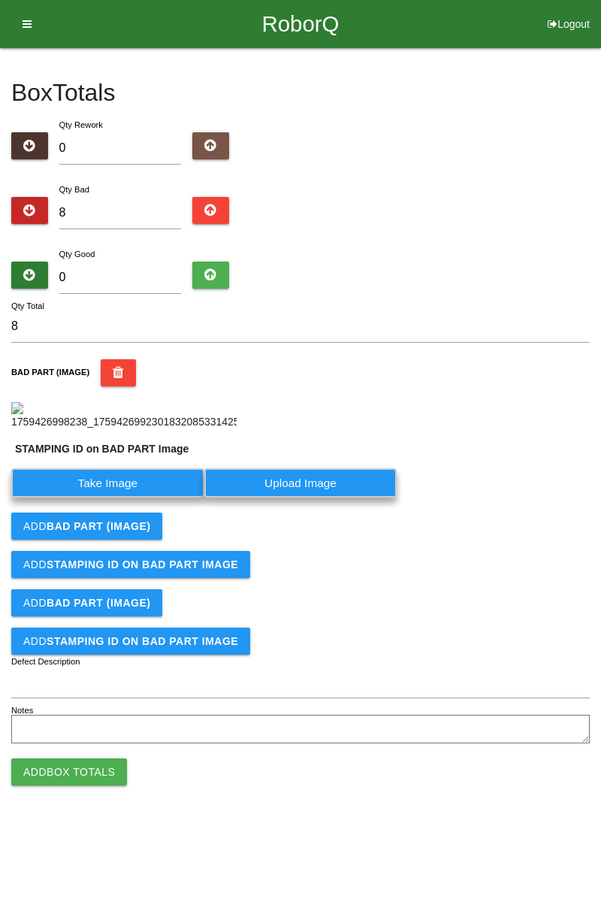
click at [132, 498] on label "Take Image" at bounding box center [107, 482] width 193 height 29
click at [0, 0] on PART "Take Image" at bounding box center [0, 0] width 0 height 0
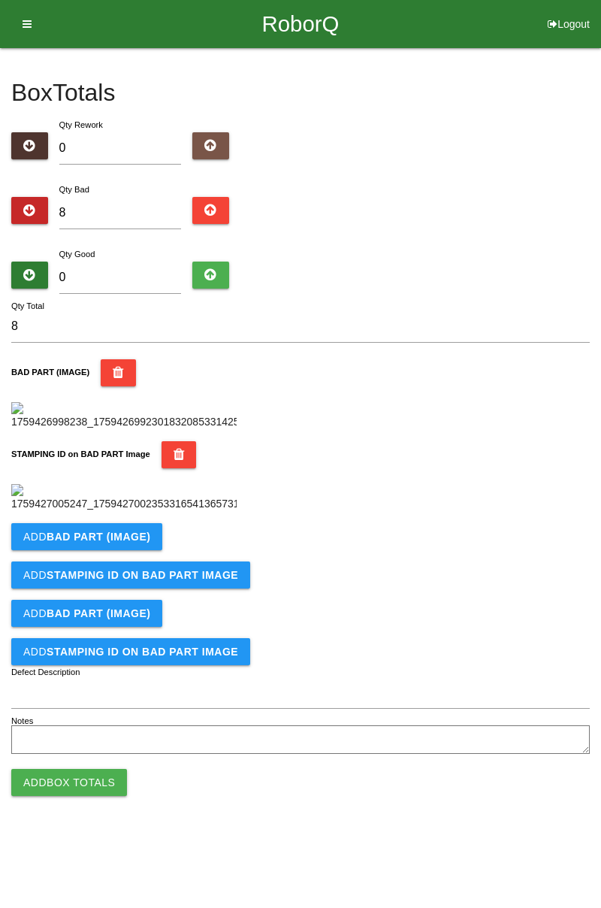
scroll to position [331, 0]
click at [141, 543] on b "BAD PART (IMAGE)" at bounding box center [99, 537] width 104 height 12
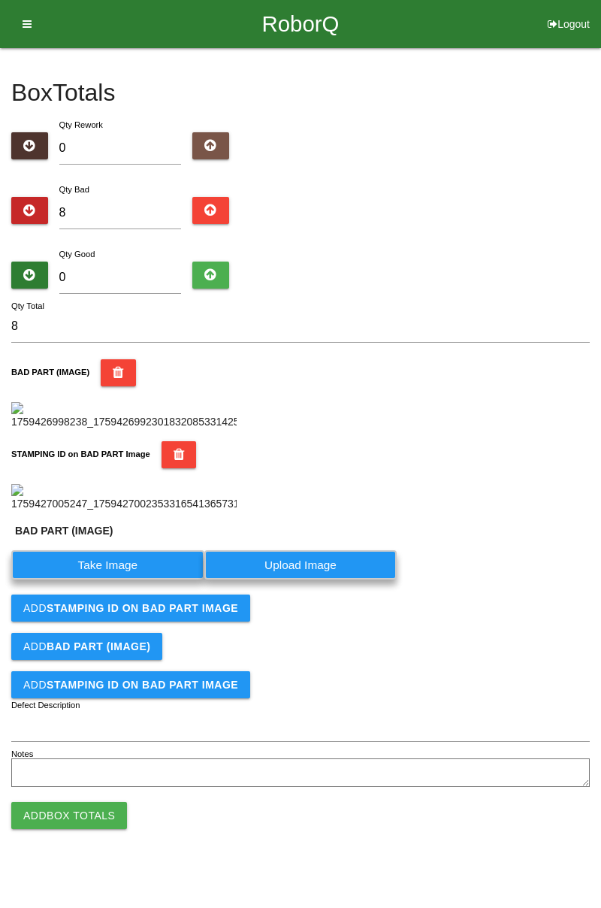
click at [115, 580] on label "Take Image" at bounding box center [107, 564] width 193 height 29
click at [0, 0] on \(IMAGE\) "Take Image" at bounding box center [0, 0] width 0 height 0
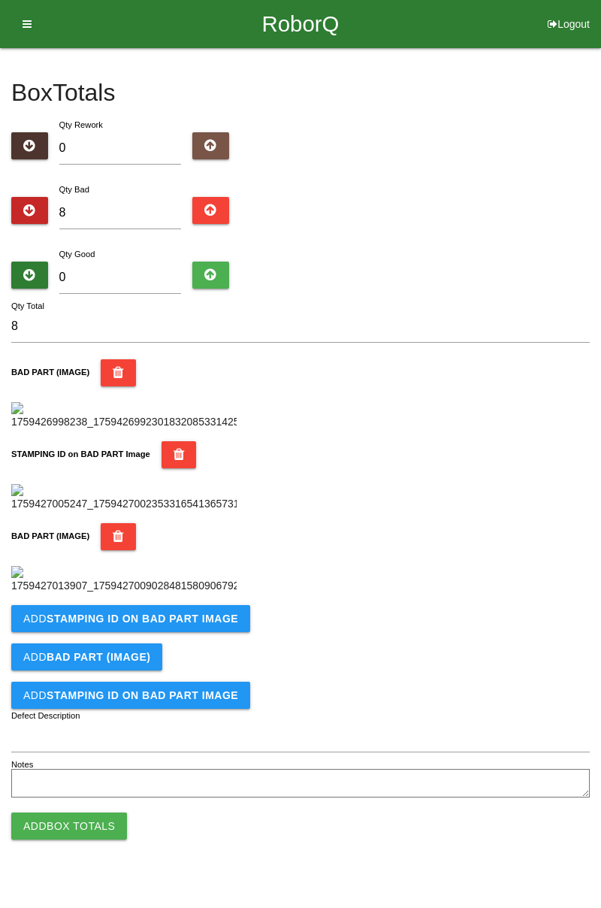
scroll to position [577, 0]
click at [183, 632] on button "Add STAMPING ID on BAD PART Image" at bounding box center [130, 618] width 239 height 27
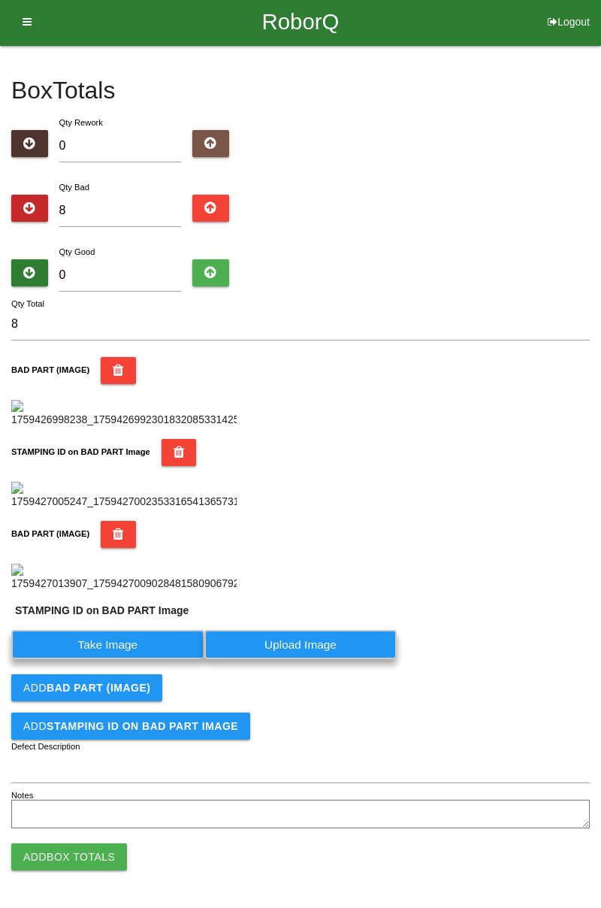
click at [116, 659] on label "Take Image" at bounding box center [107, 644] width 193 height 29
click at [0, 0] on PART "Take Image" at bounding box center [0, 0] width 0 height 0
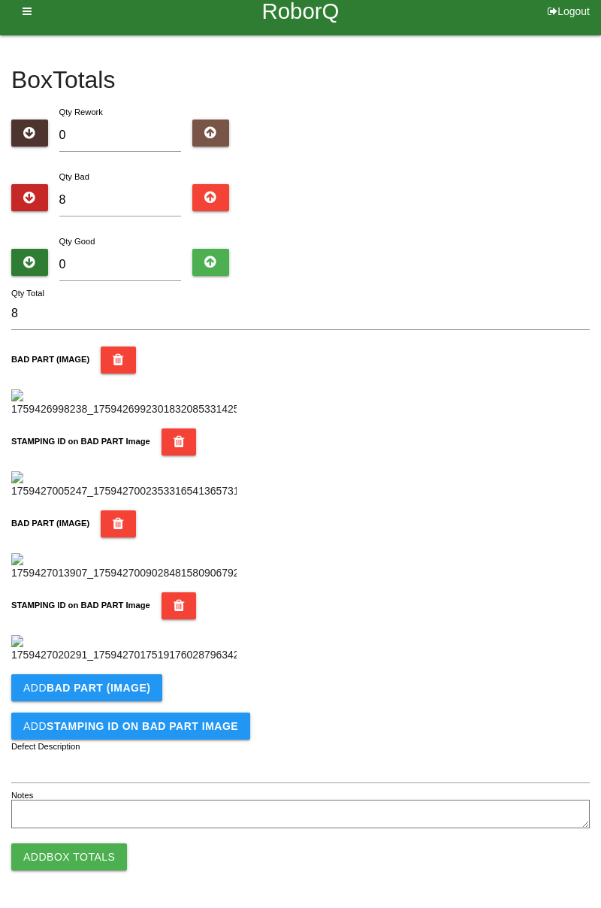
scroll to position [824, 0]
click at [146, 690] on button "Add BAD PART (IMAGE)" at bounding box center [86, 687] width 151 height 27
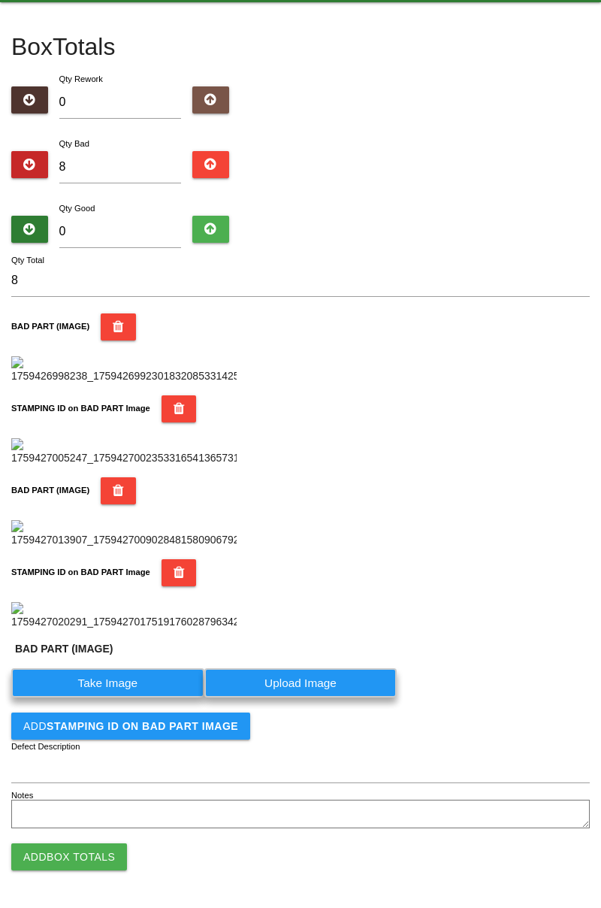
click at [126, 698] on label "Take Image" at bounding box center [107, 682] width 193 height 29
click at [0, 0] on \(IMAGE\) "Take Image" at bounding box center [0, 0] width 0 height 0
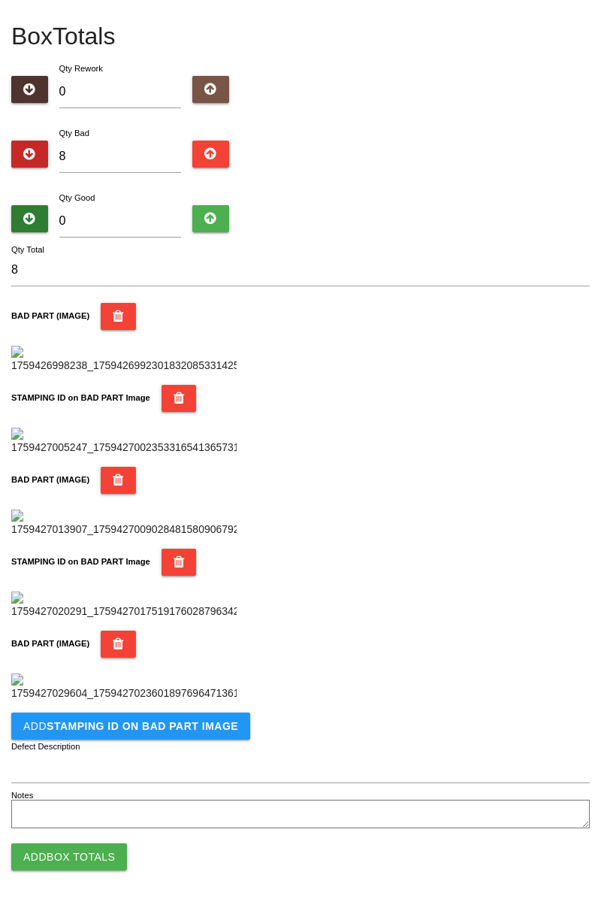
scroll to position [1071, 0]
click at [197, 733] on button "Add STAMPING ID on BAD PART Image" at bounding box center [130, 726] width 239 height 27
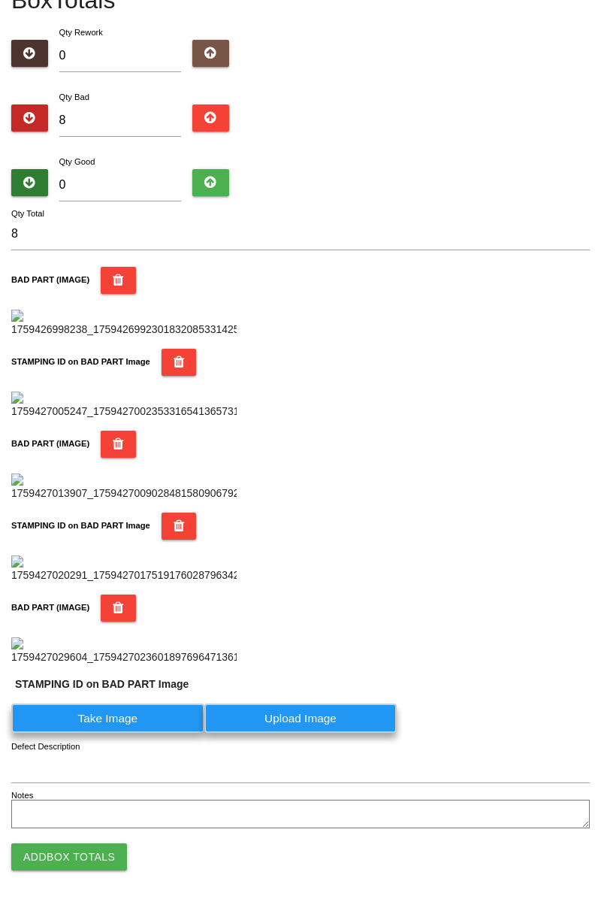
click at [116, 733] on label "Take Image" at bounding box center [107, 718] width 193 height 29
click at [0, 0] on PART "Take Image" at bounding box center [0, 0] width 0 height 0
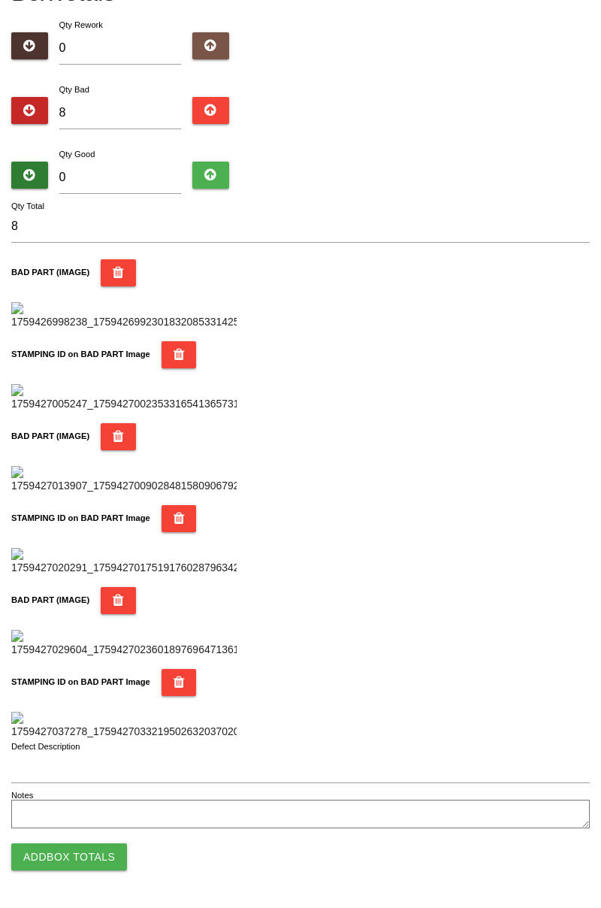
scroll to position [0, 0]
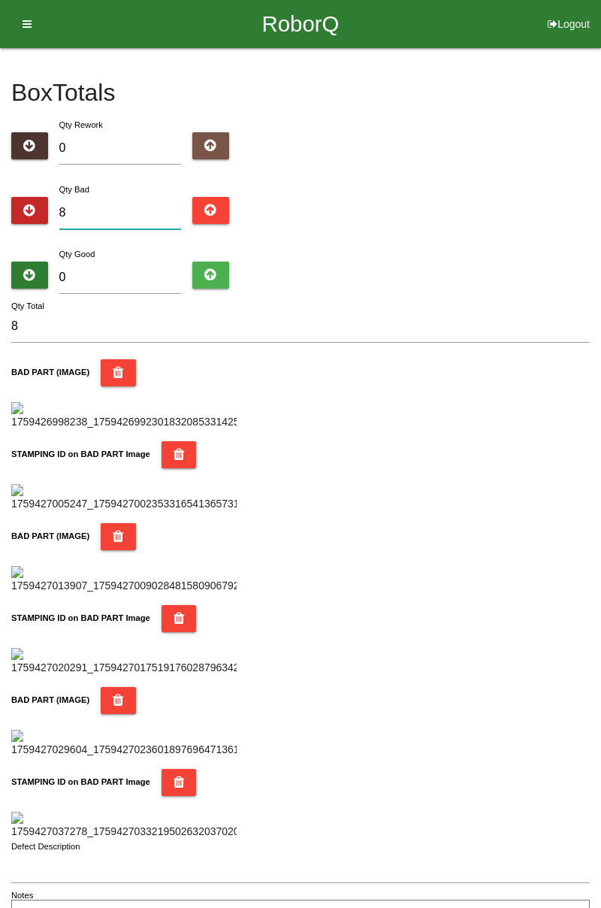
click at [137, 206] on input "8" at bounding box center [120, 213] width 123 height 32
click at [115, 199] on input "8" at bounding box center [120, 213] width 123 height 32
type input "0"
type input "1"
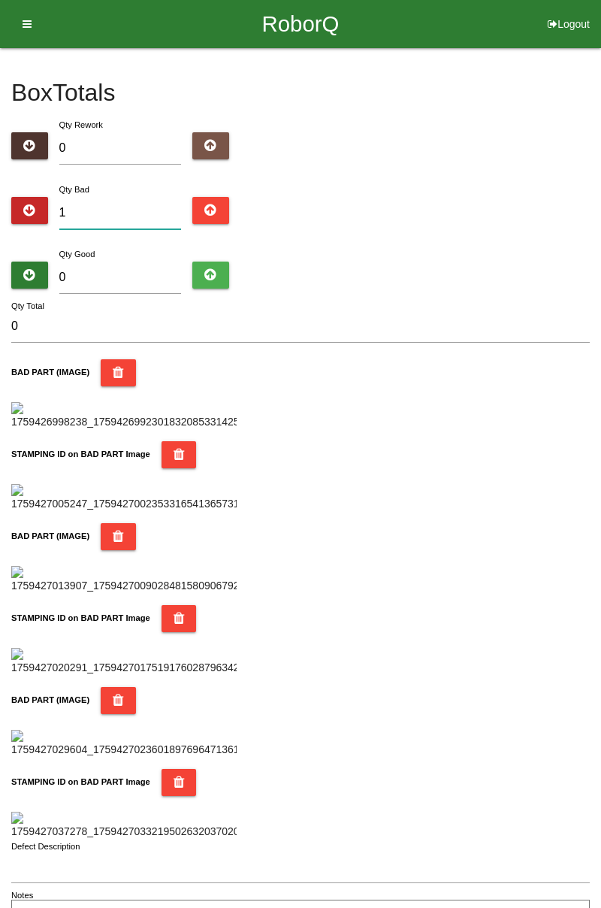
type input "1"
type input "10"
